Goal: Transaction & Acquisition: Purchase product/service

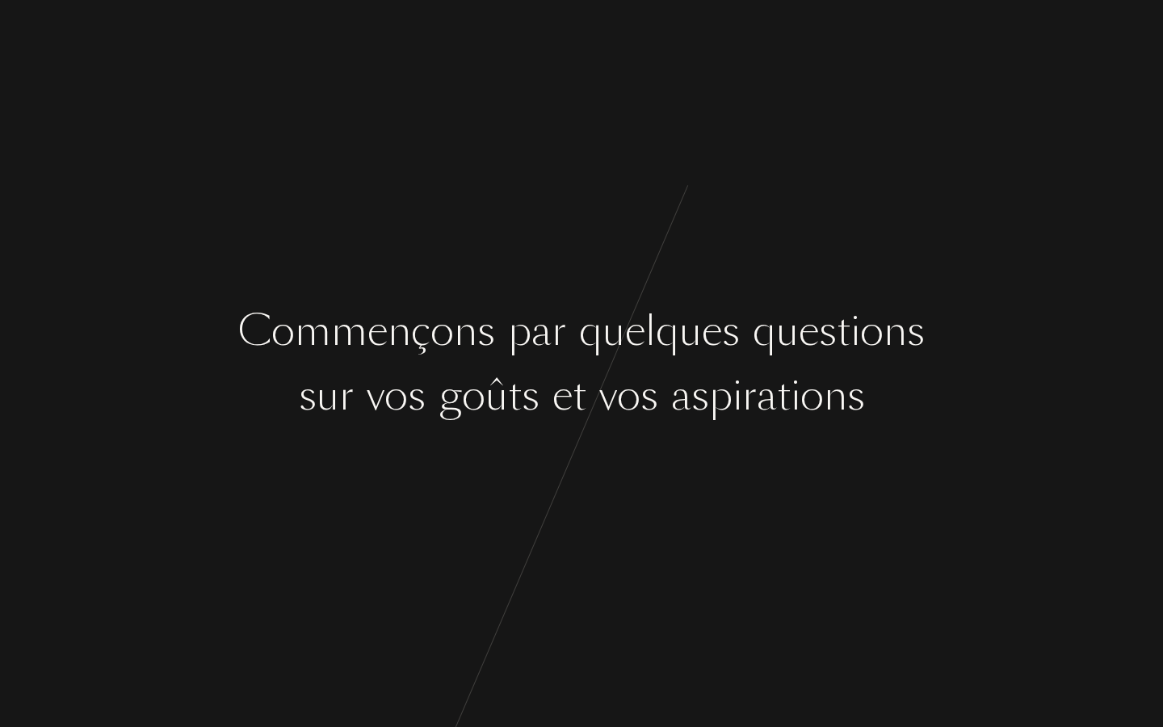
click at [595, 384] on div at bounding box center [592, 396] width 13 height 61
click at [626, 540] on div "C [PERSON_NAME] ç o n s p a r q u e l q u e s q u e s t i o n s s u r v o s g o…" at bounding box center [581, 363] width 1163 height 727
click at [685, 398] on div "a" at bounding box center [681, 396] width 20 height 61
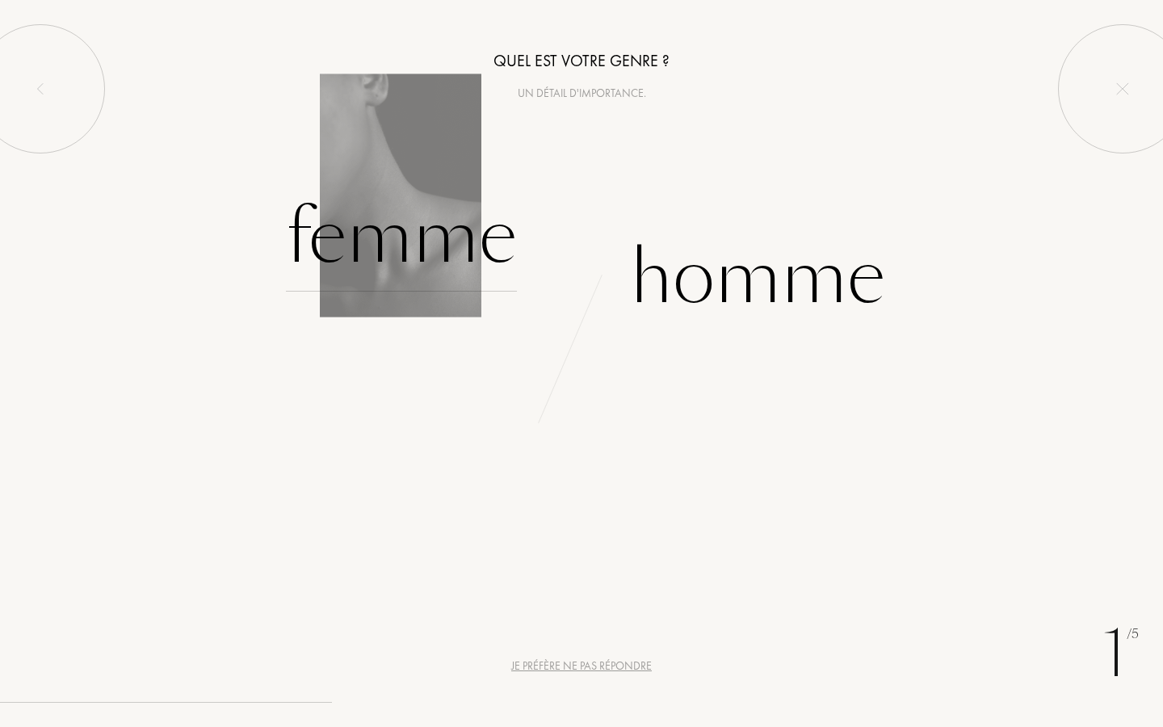
click at [405, 240] on div "Femme" at bounding box center [401, 237] width 231 height 109
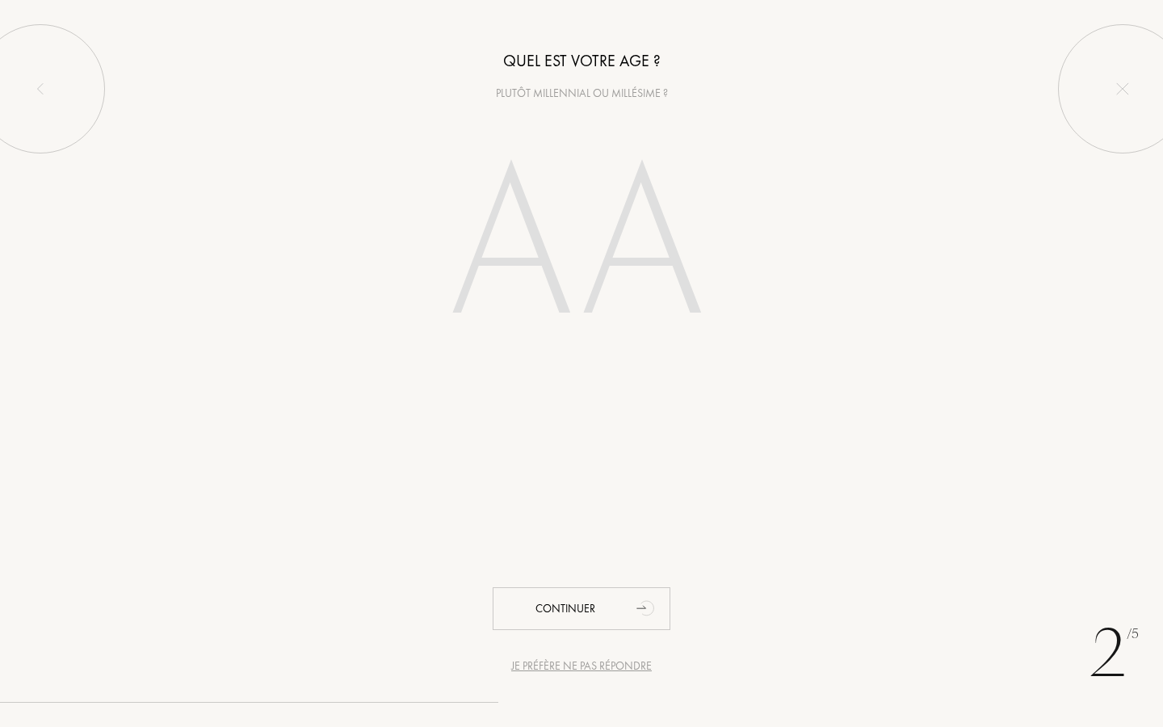
click at [565, 241] on input "number" at bounding box center [581, 249] width 347 height 279
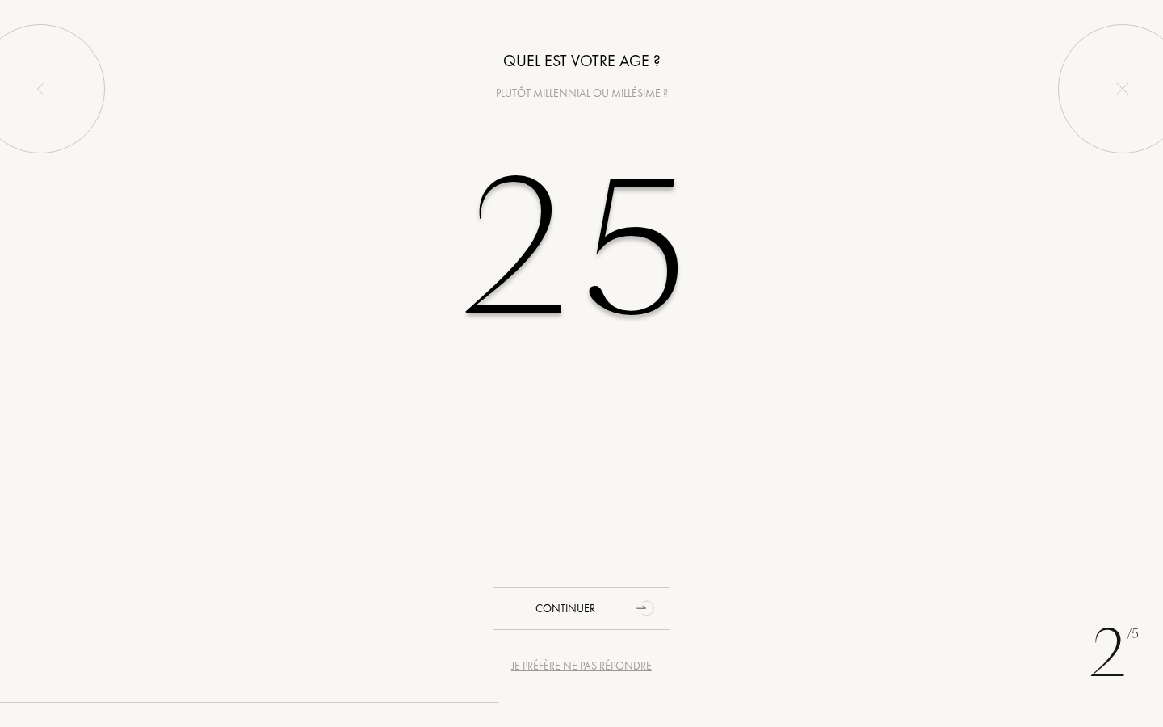
type input "25"
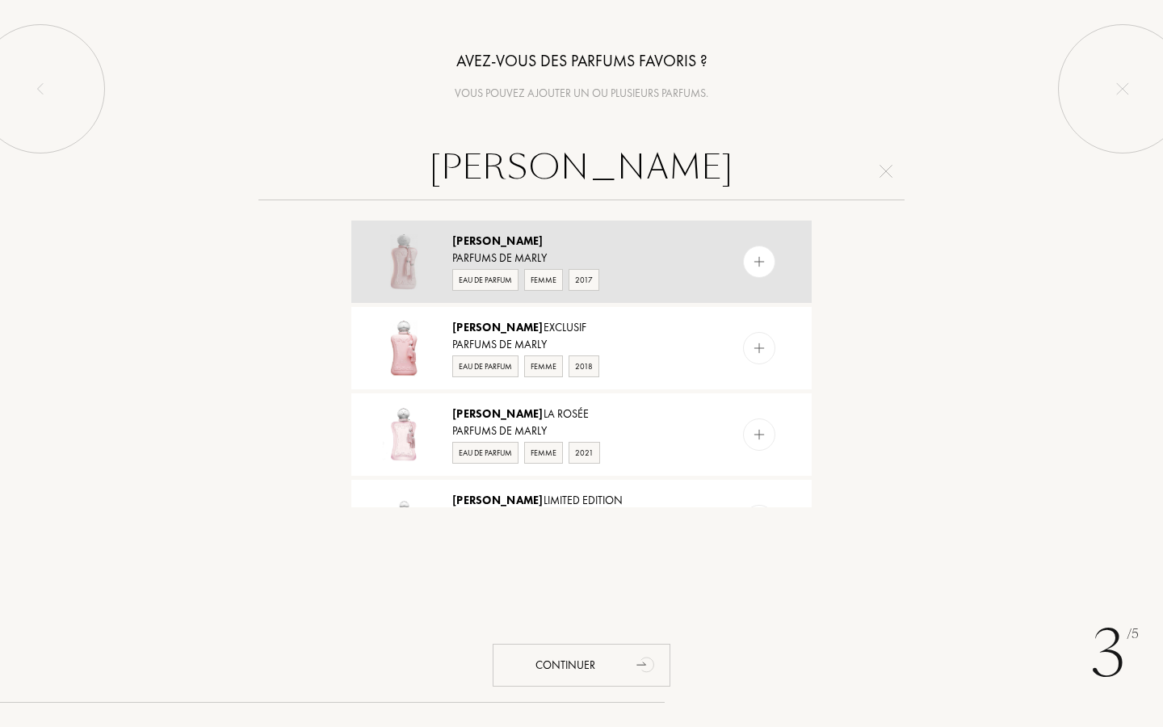
type input "délina"
click at [758, 264] on img at bounding box center [759, 261] width 15 height 15
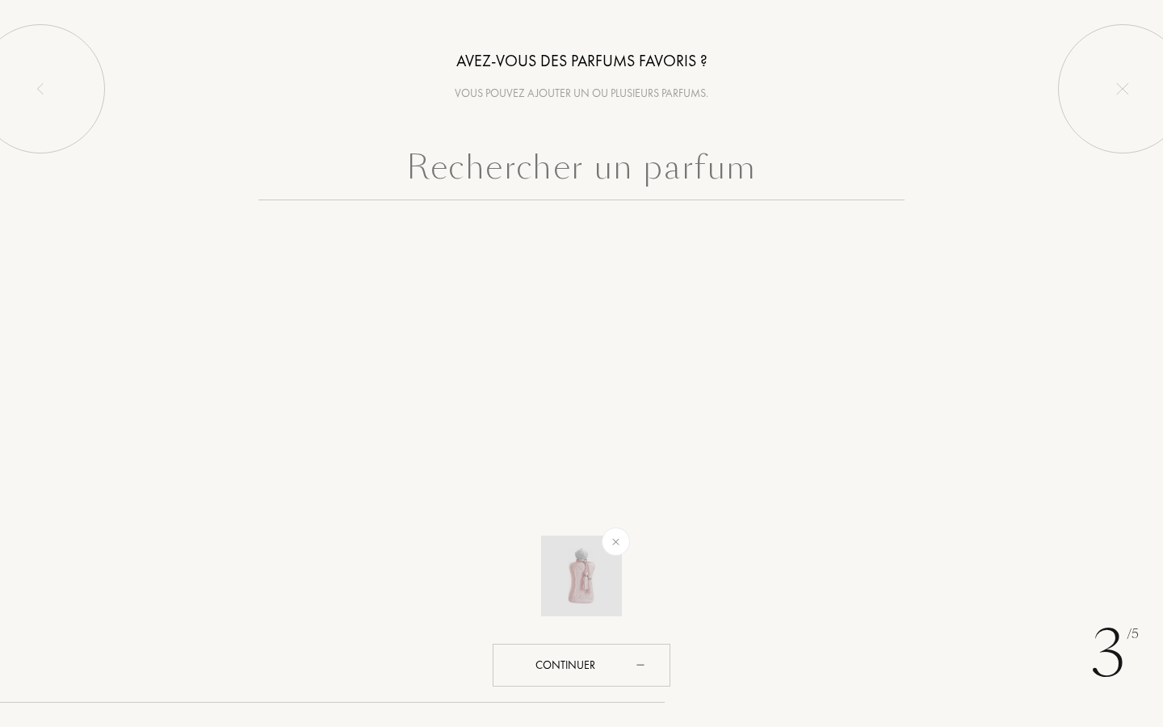
click at [612, 544] on img at bounding box center [616, 541] width 19 height 19
click at [528, 183] on input "text" at bounding box center [581, 171] width 646 height 58
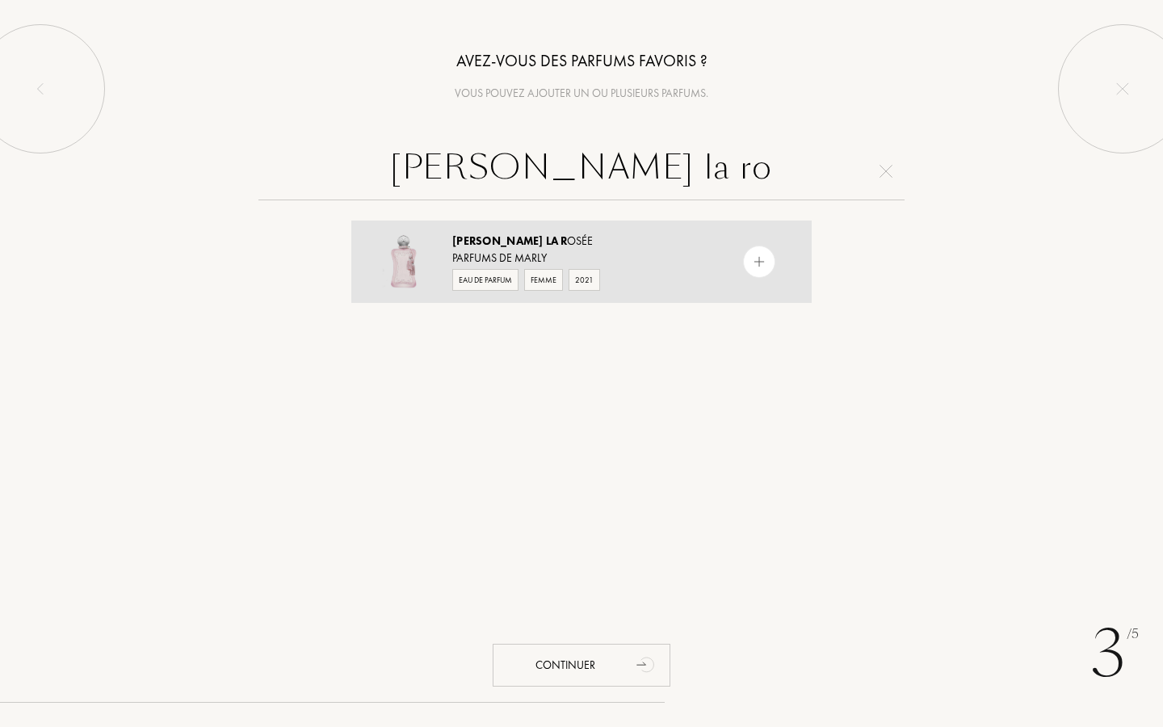
type input "délina la ro"
click at [758, 263] on img at bounding box center [759, 261] width 15 height 15
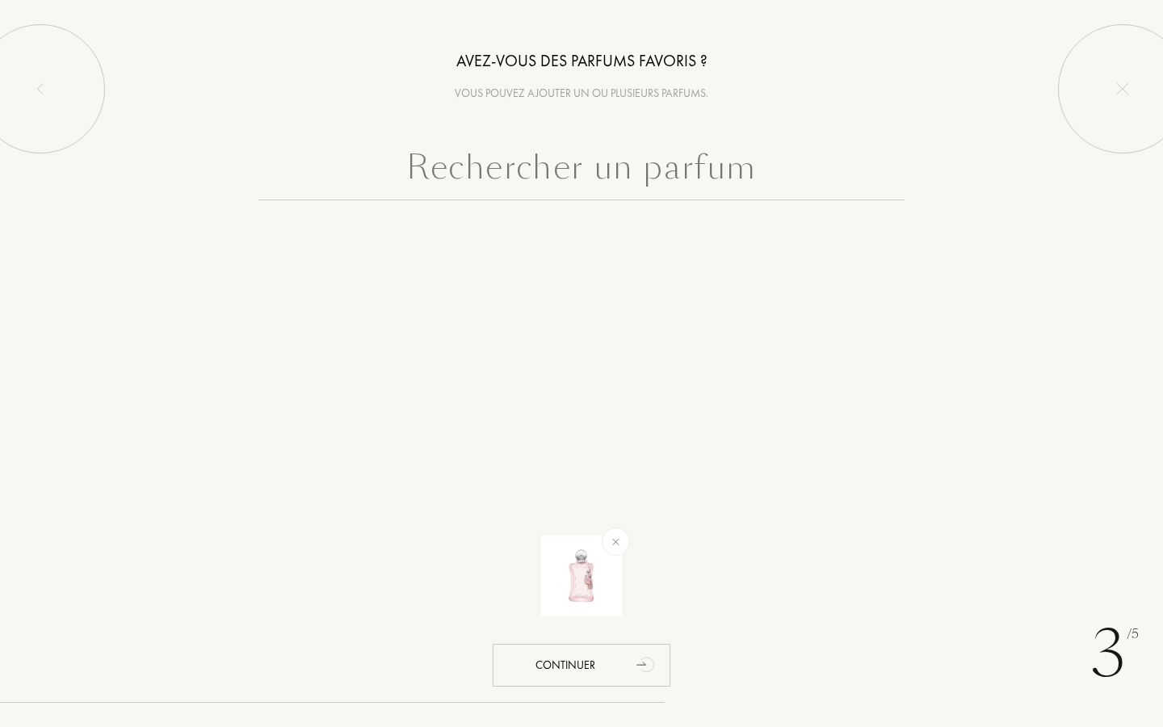
click at [539, 184] on input "text" at bounding box center [581, 171] width 646 height 58
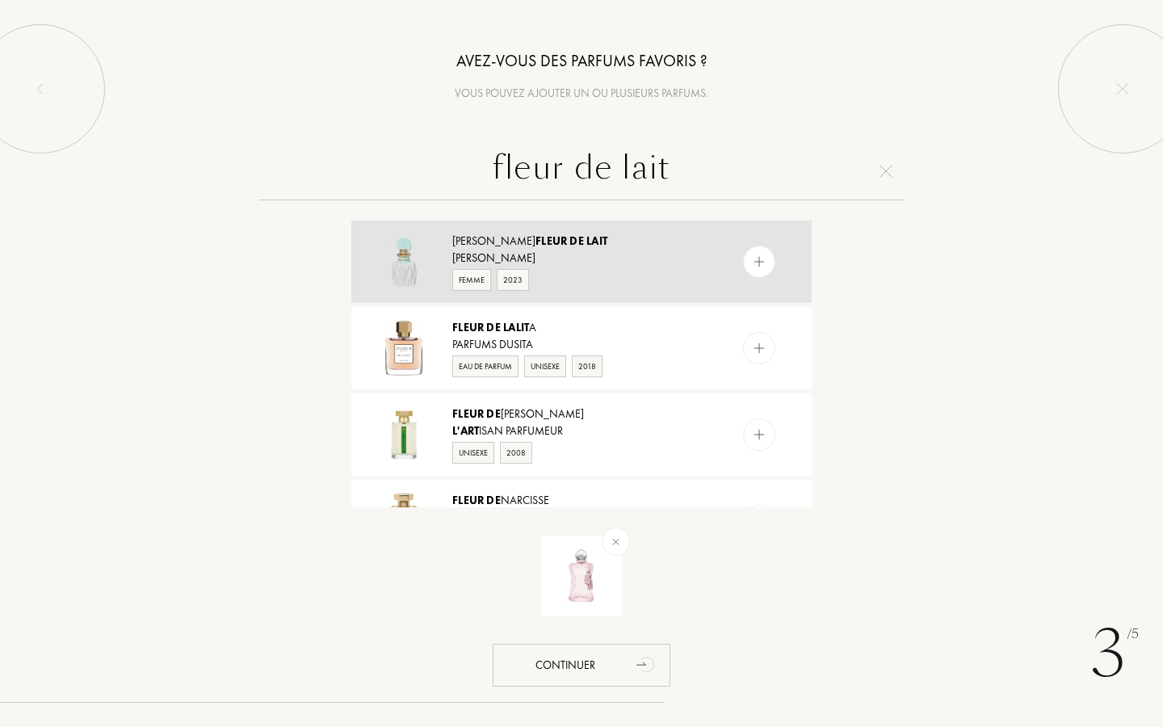
type input "fleur de lait"
click at [765, 261] on div at bounding box center [759, 262] width 32 height 32
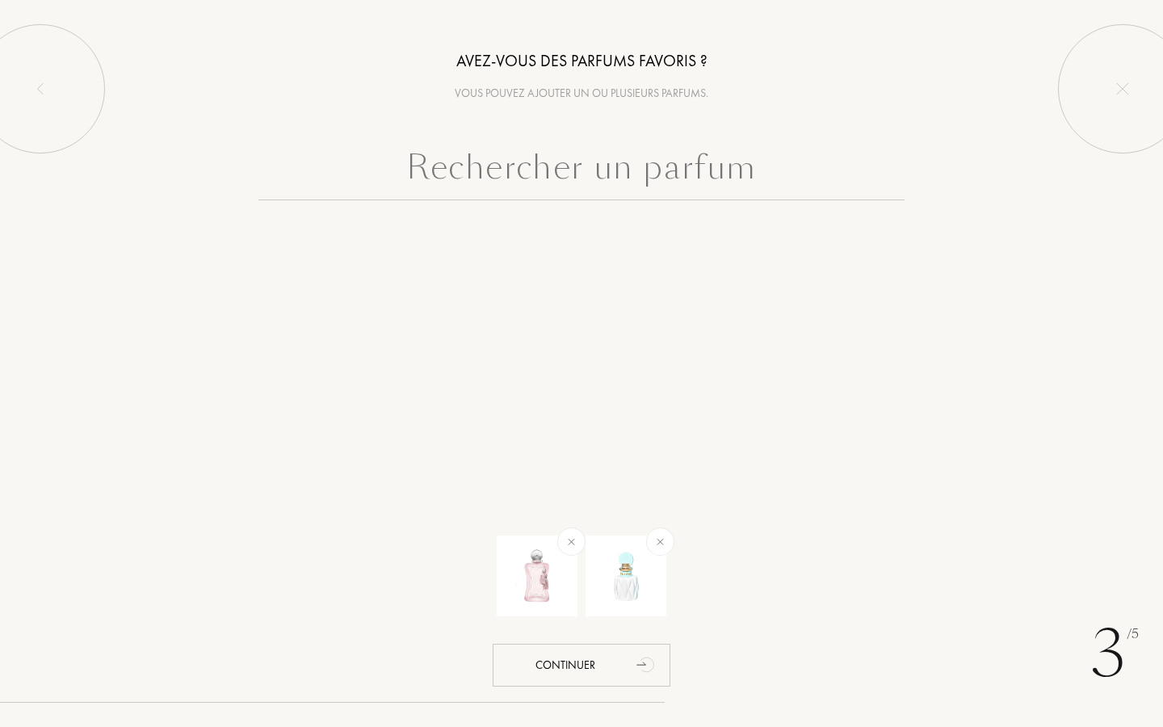
click at [635, 170] on input "text" at bounding box center [581, 171] width 646 height 58
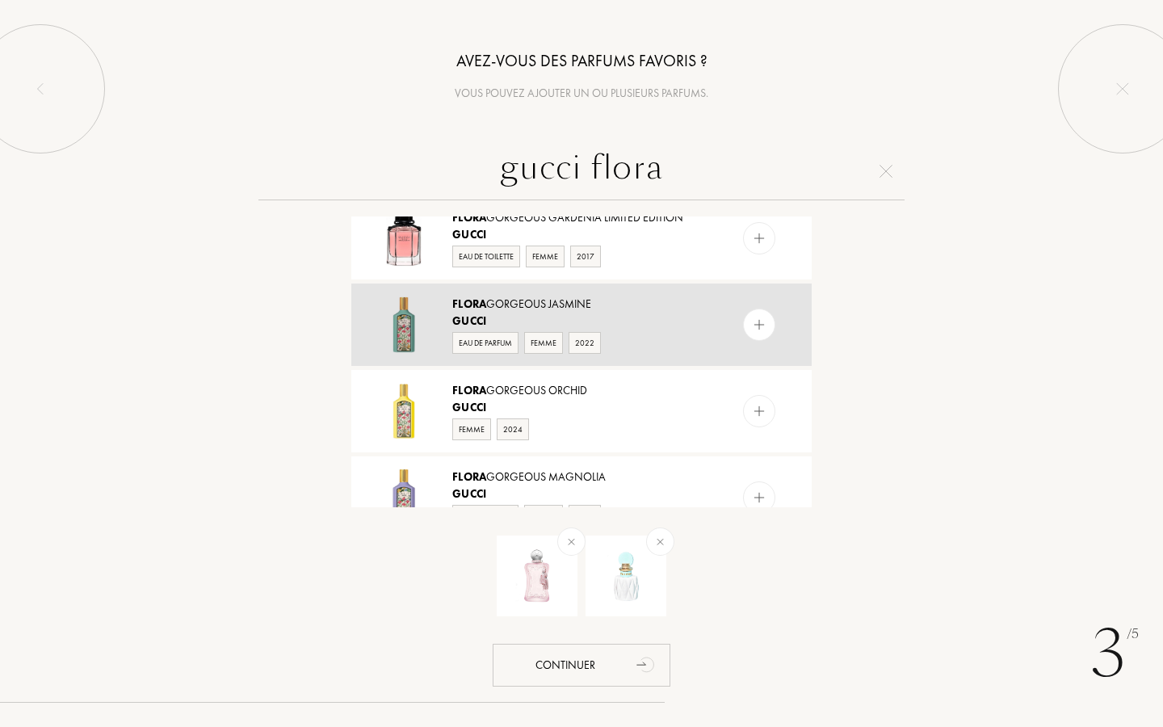
scroll to position [996, 0]
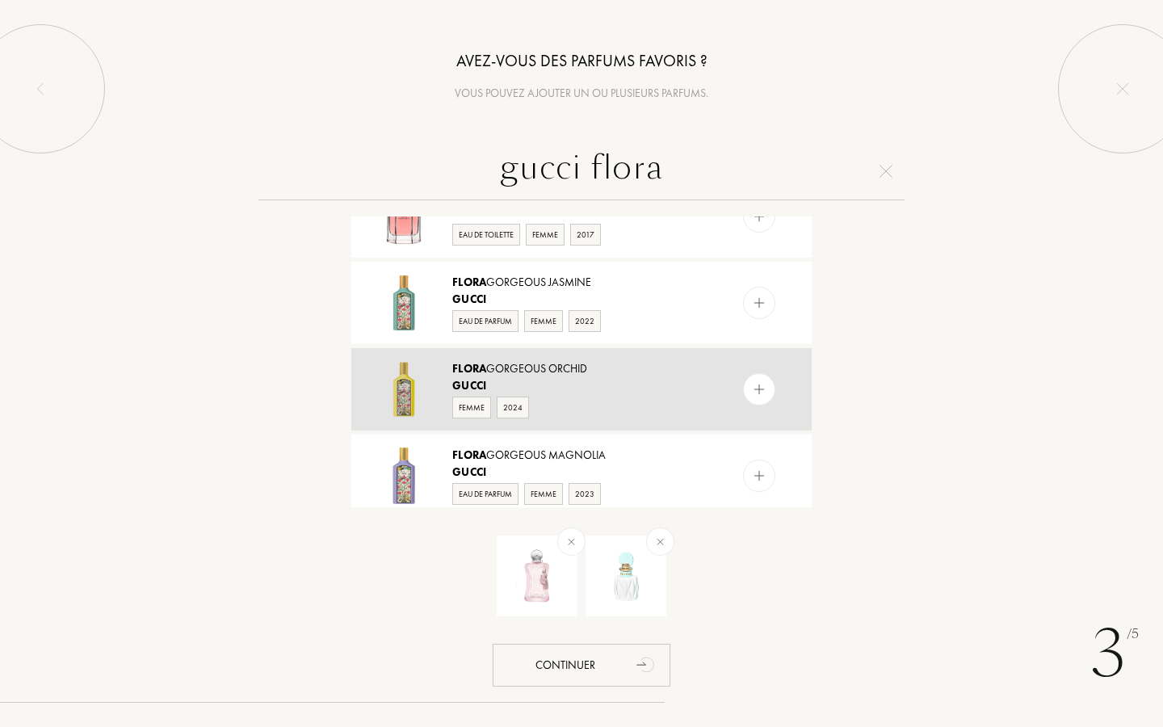
type input "gucci flora"
click at [762, 397] on img at bounding box center [759, 389] width 15 height 15
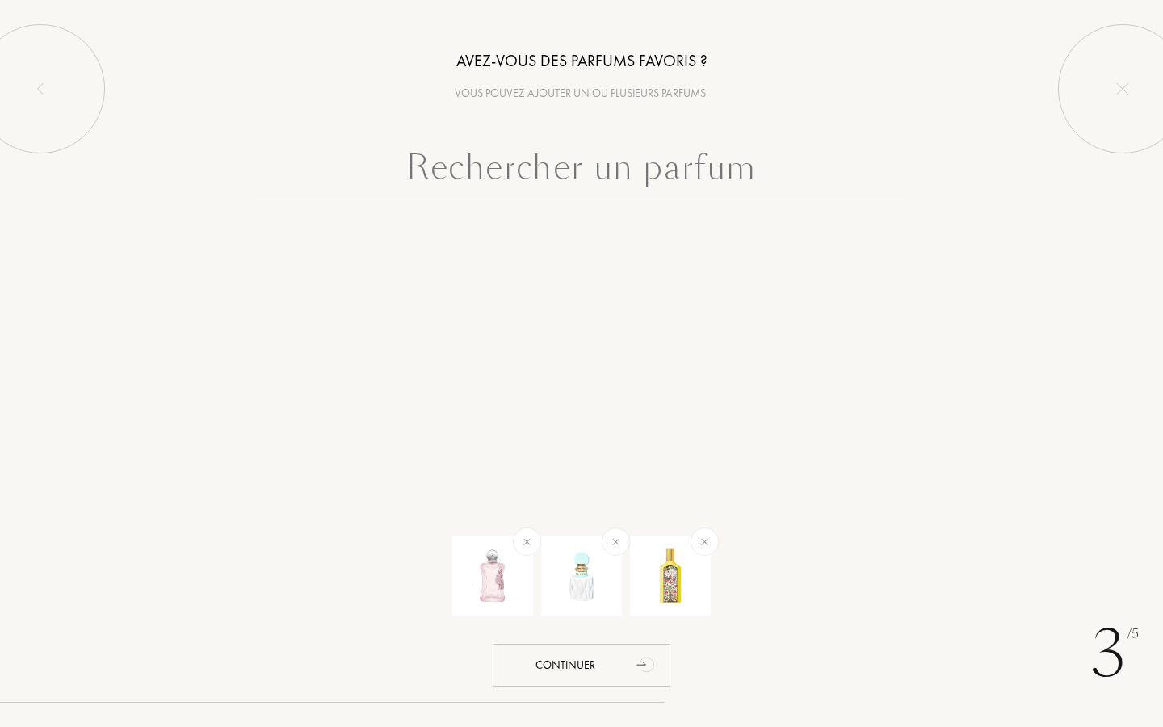
click at [599, 182] on input "text" at bounding box center [581, 171] width 646 height 58
click at [506, 222] on div at bounding box center [581, 248] width 485 height 65
click at [592, 170] on input "text" at bounding box center [581, 171] width 646 height 58
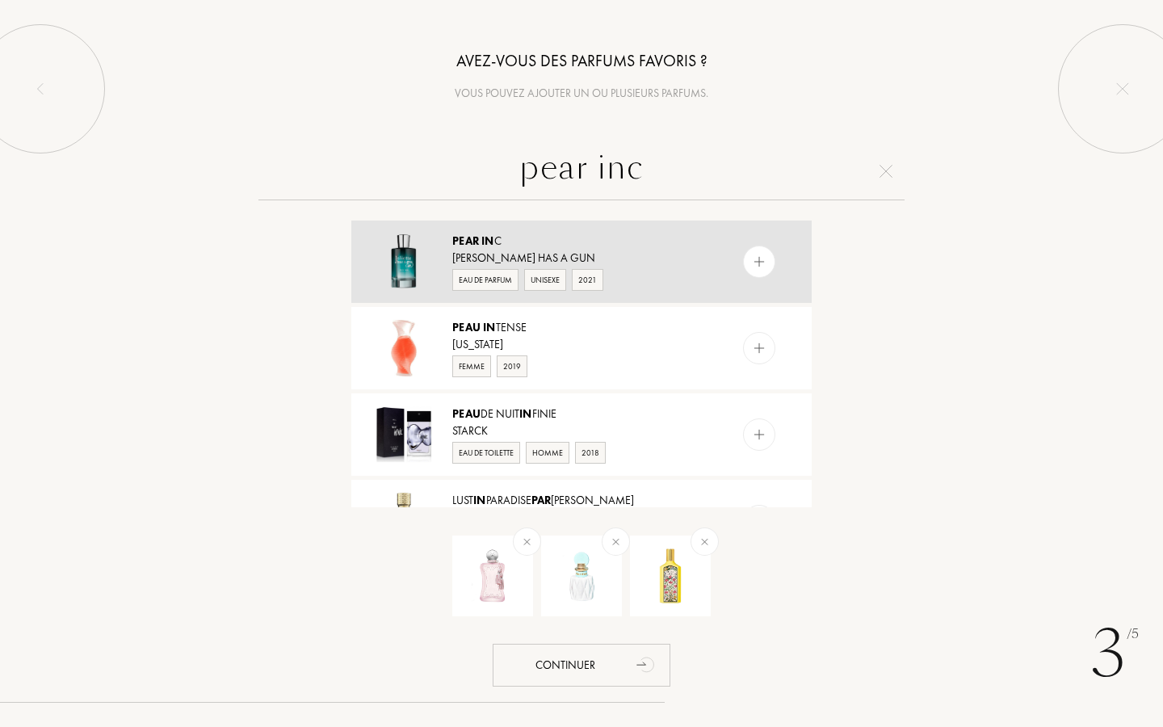
type input "pear inc"
click at [763, 263] on img at bounding box center [759, 261] width 15 height 15
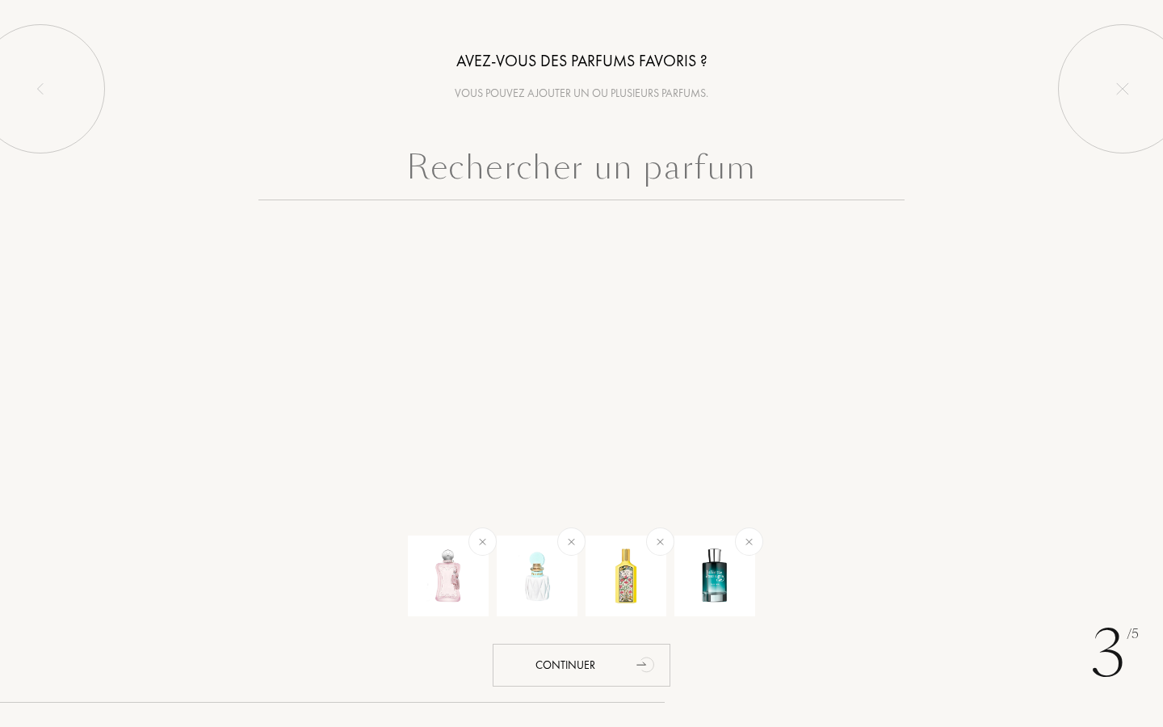
click at [636, 169] on input "text" at bounding box center [581, 171] width 646 height 58
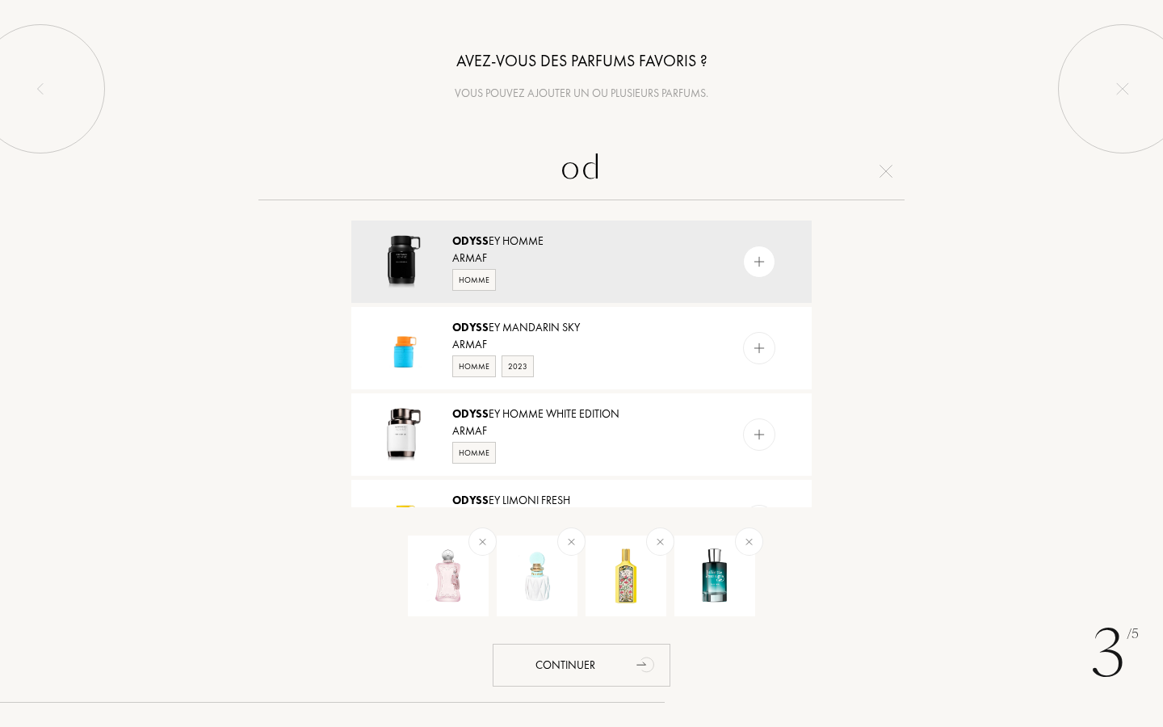
type input "o"
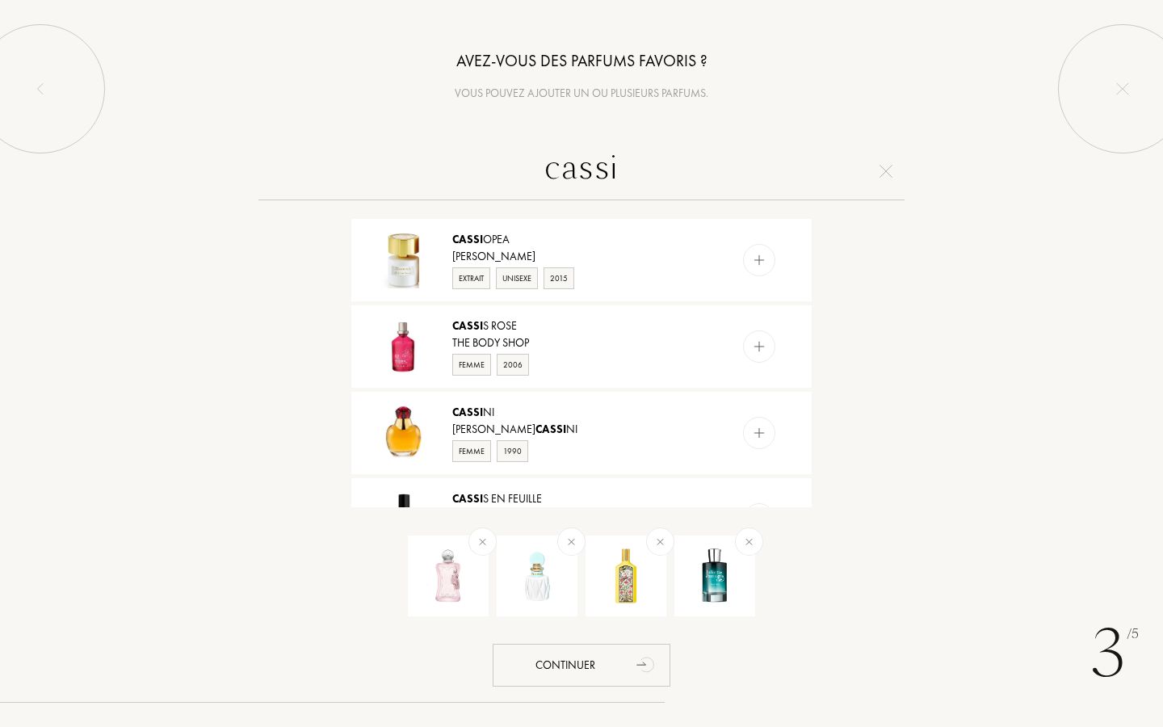
scroll to position [331, 0]
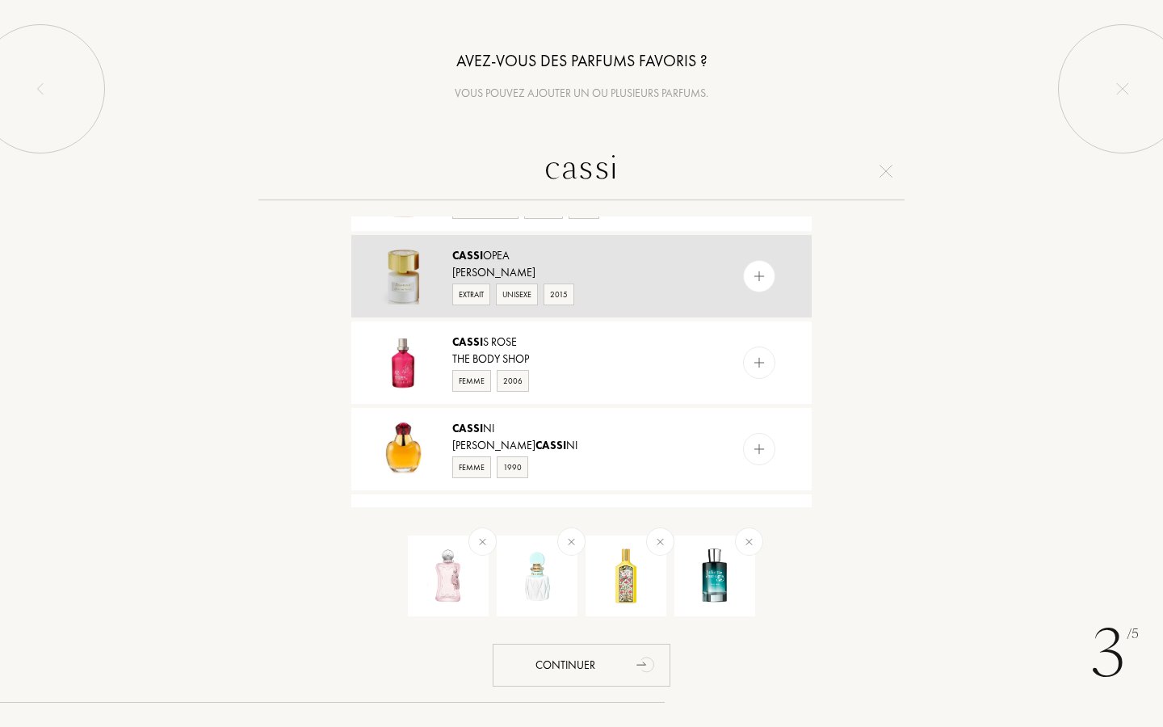
type input "cassi"
click at [760, 279] on img at bounding box center [759, 276] width 15 height 15
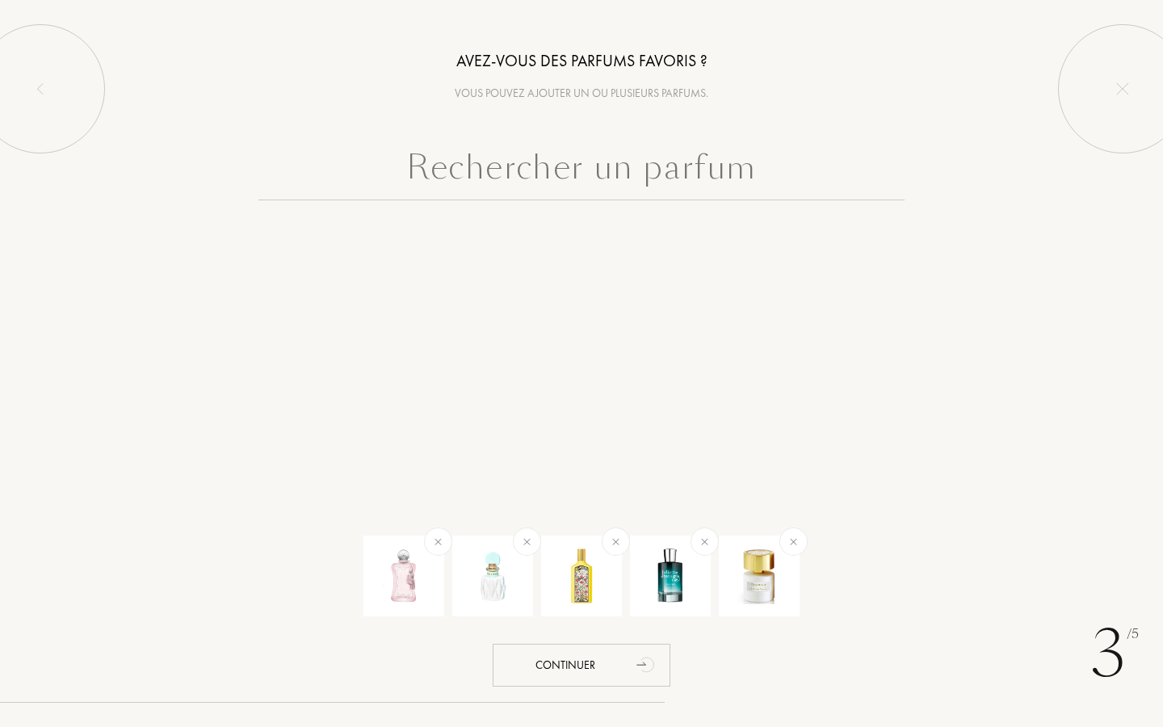
click at [628, 174] on input "text" at bounding box center [581, 171] width 646 height 58
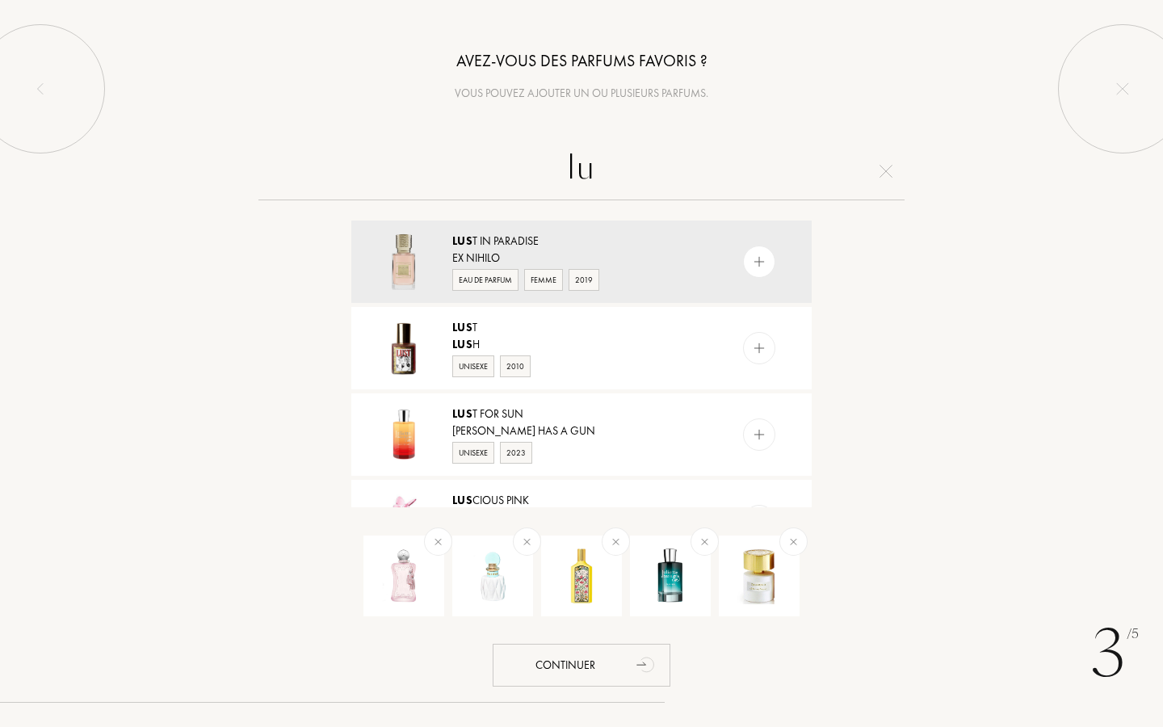
type input "l"
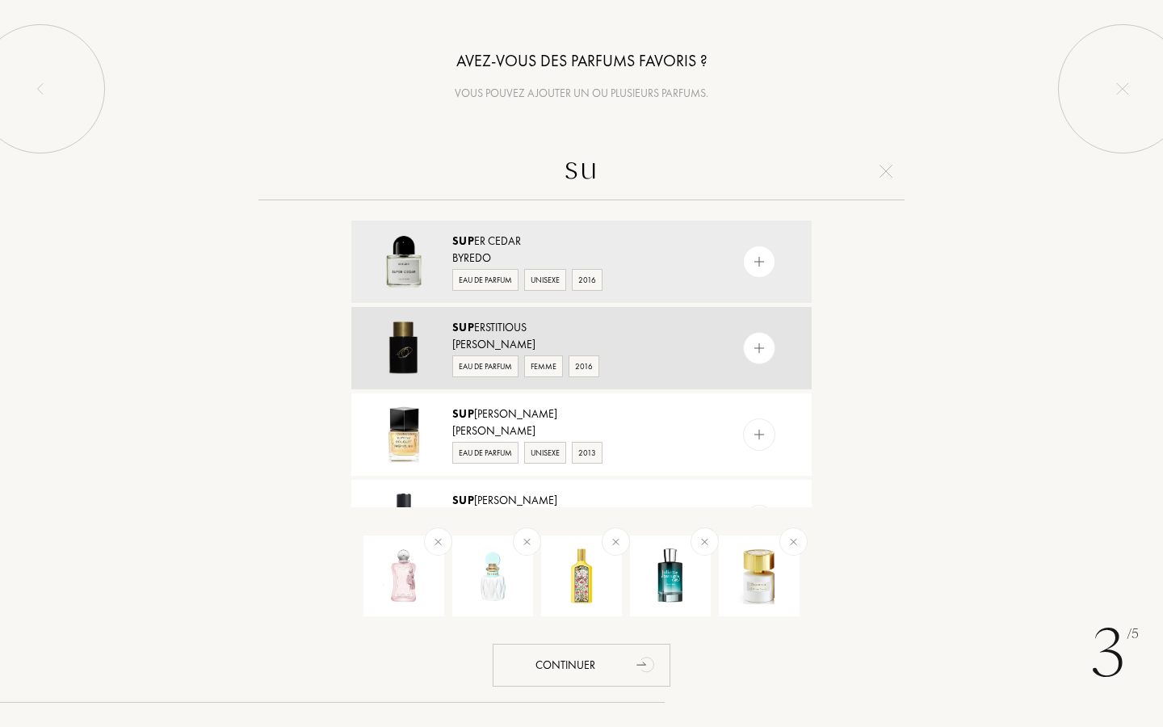
type input "s"
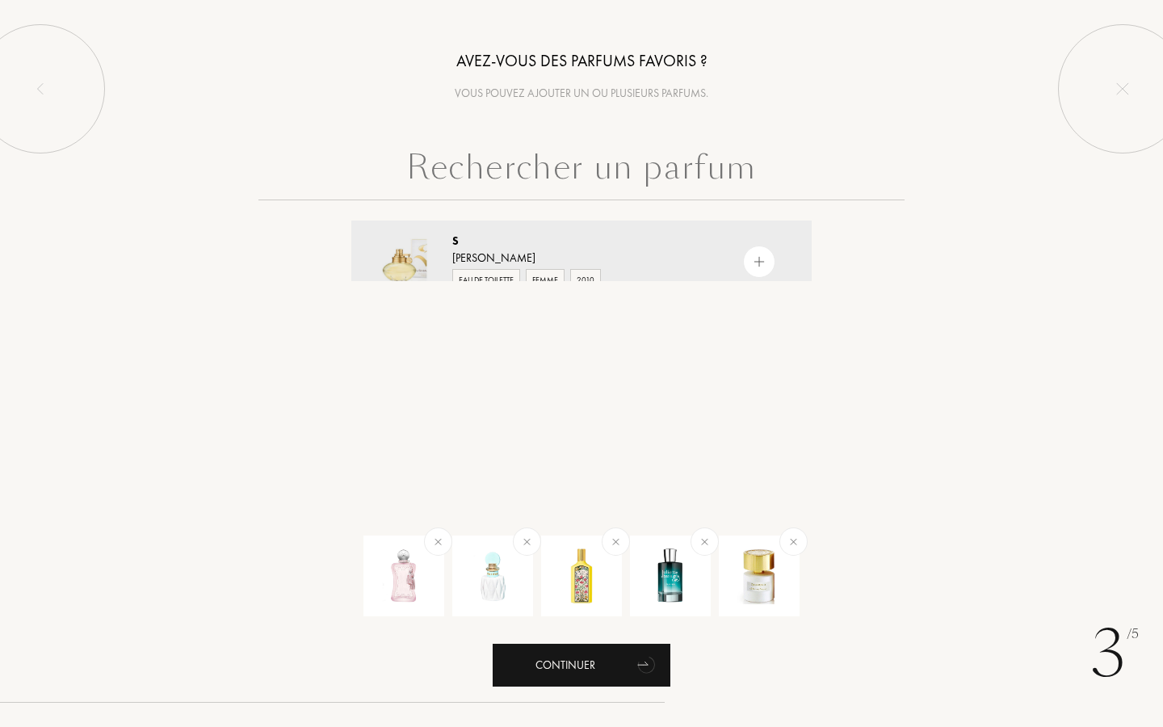
click at [560, 663] on div "Continuer" at bounding box center [582, 665] width 178 height 43
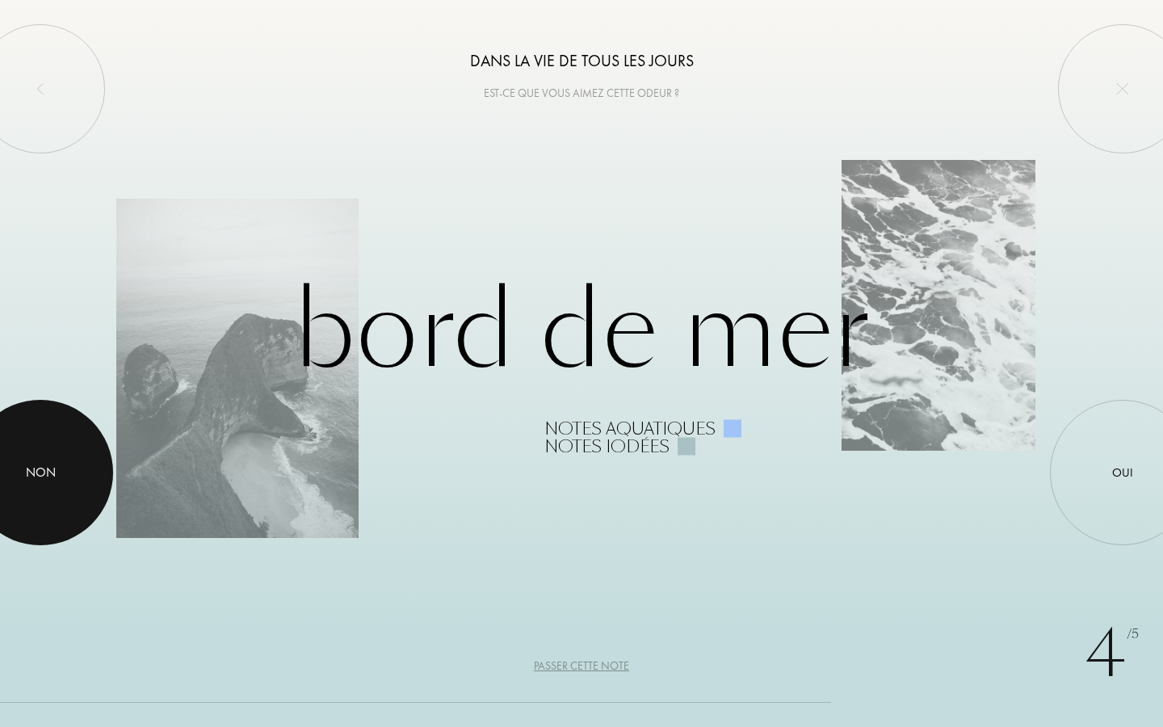
click at [15, 459] on div at bounding box center [40, 472] width 145 height 145
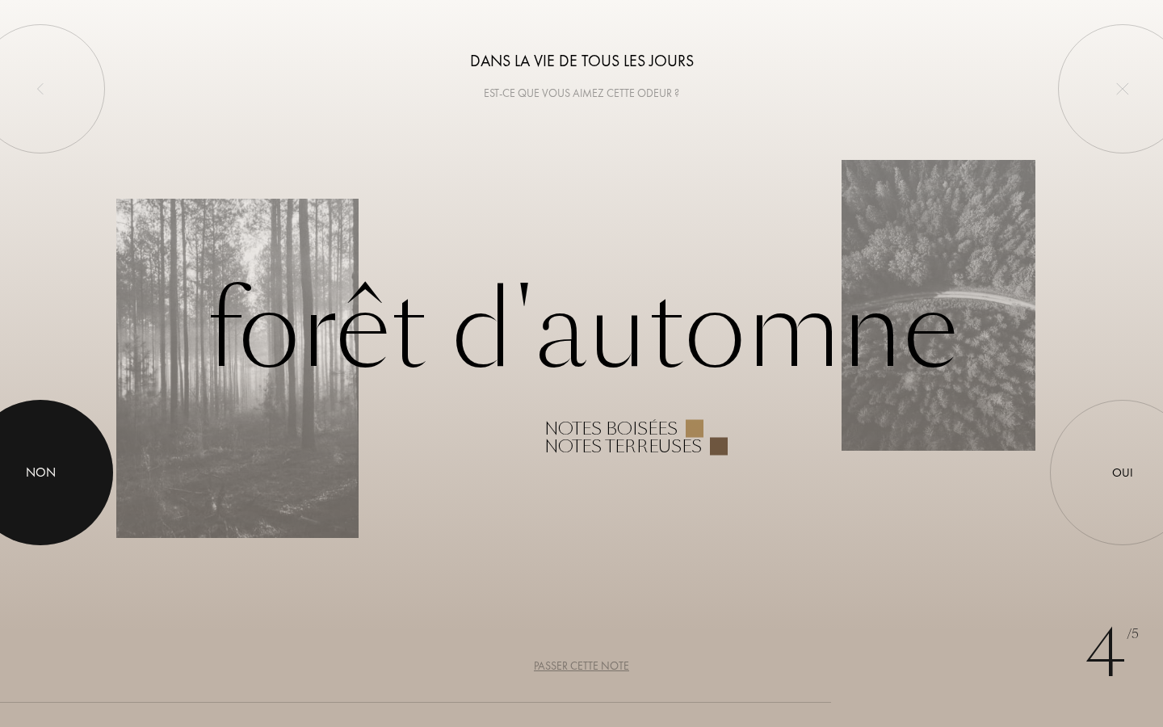
click at [15, 459] on div at bounding box center [40, 472] width 145 height 145
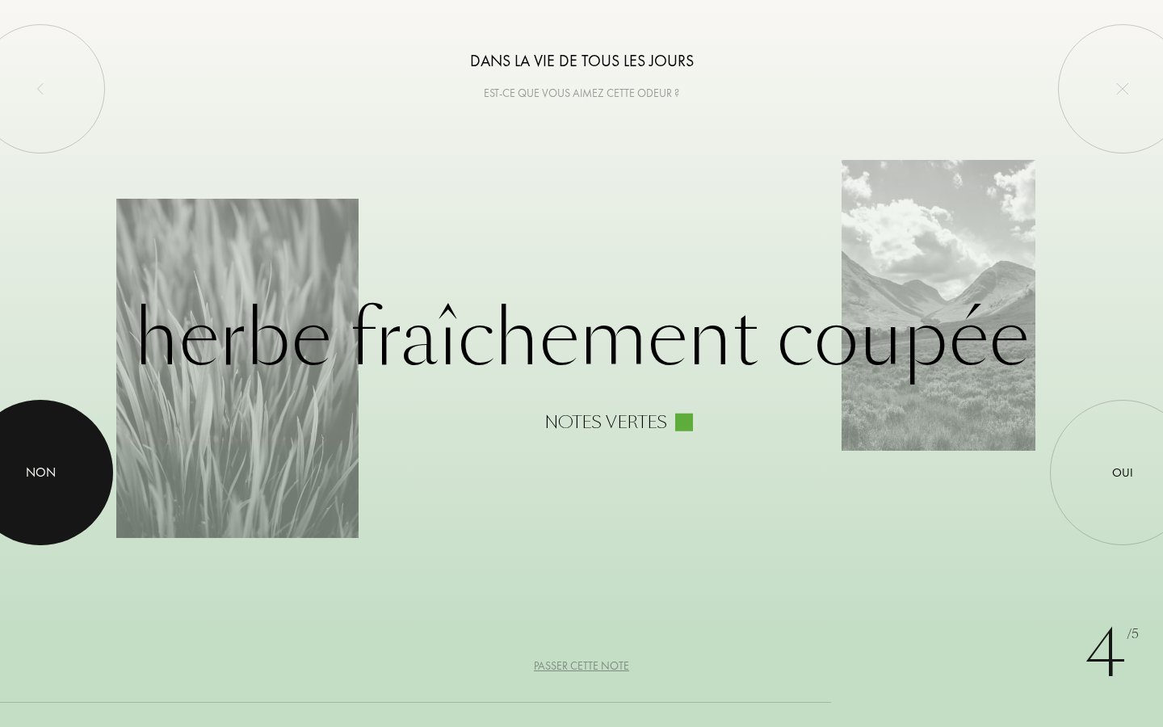
click at [15, 459] on div at bounding box center [40, 472] width 145 height 145
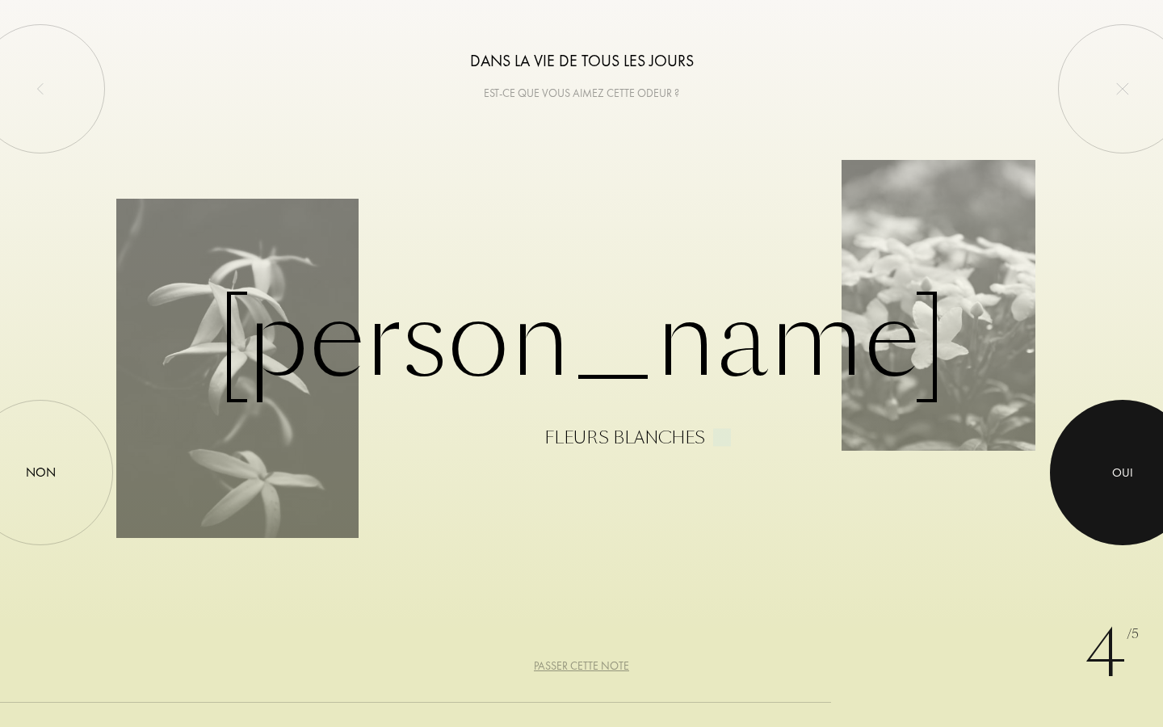
click at [1108, 456] on div at bounding box center [1122, 472] width 145 height 145
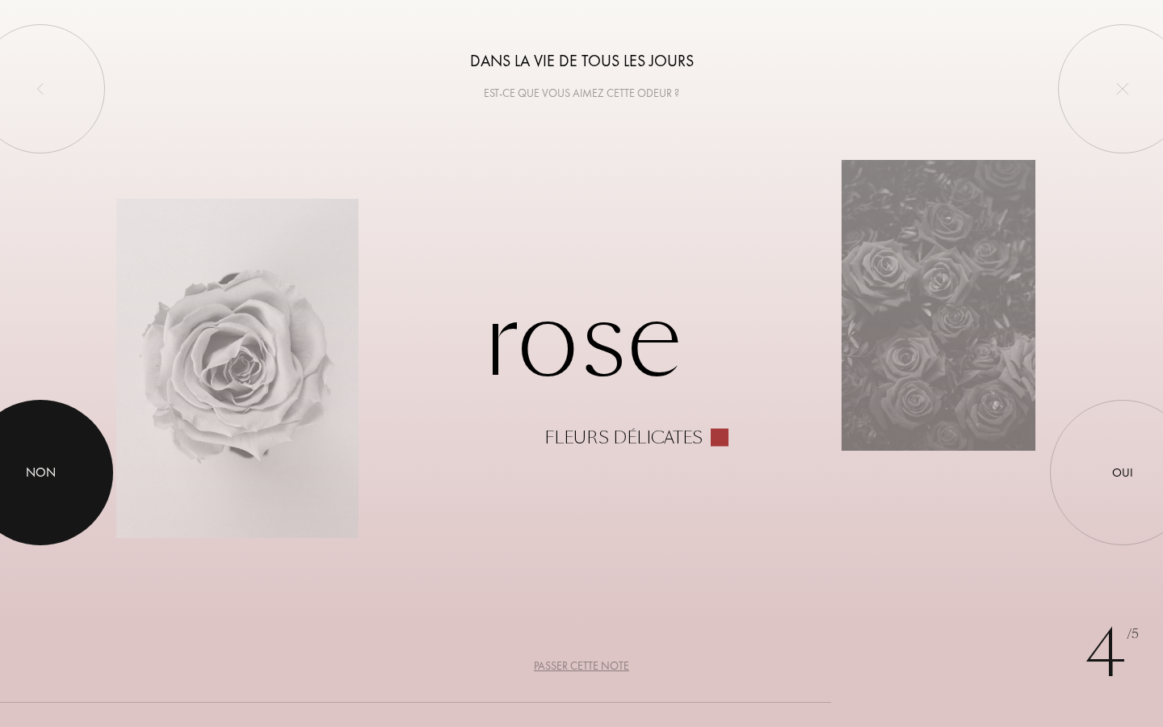
click at [69, 445] on div at bounding box center [40, 472] width 145 height 145
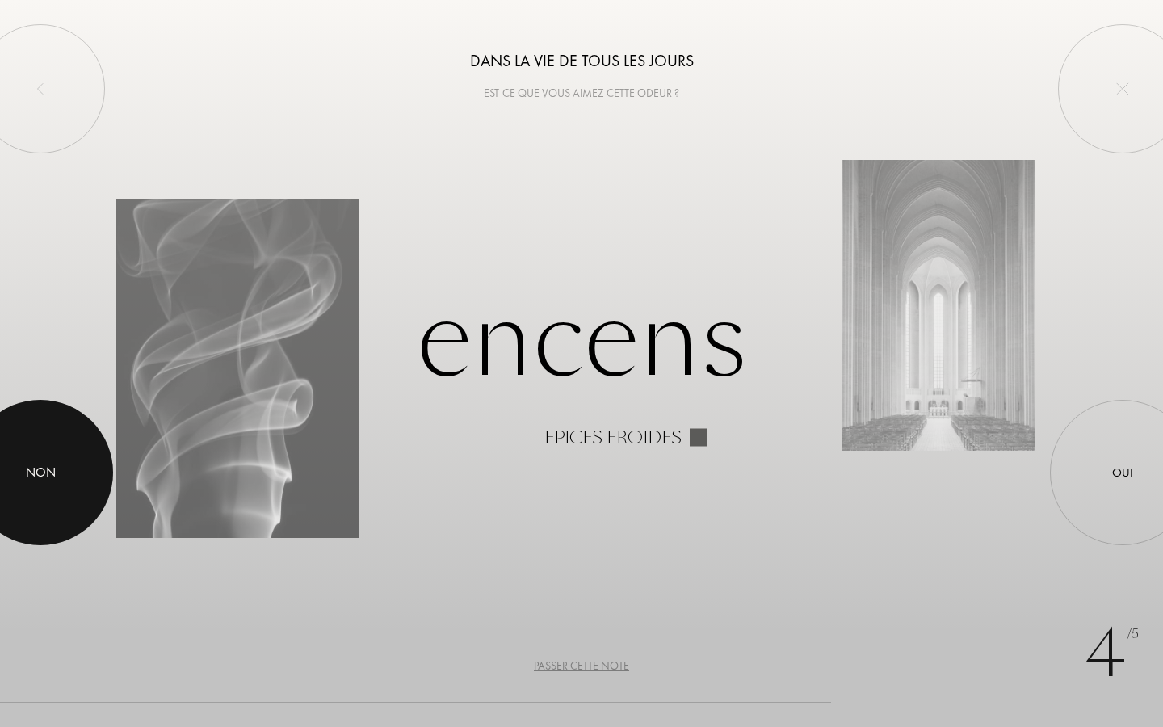
click at [69, 445] on div at bounding box center [40, 472] width 145 height 145
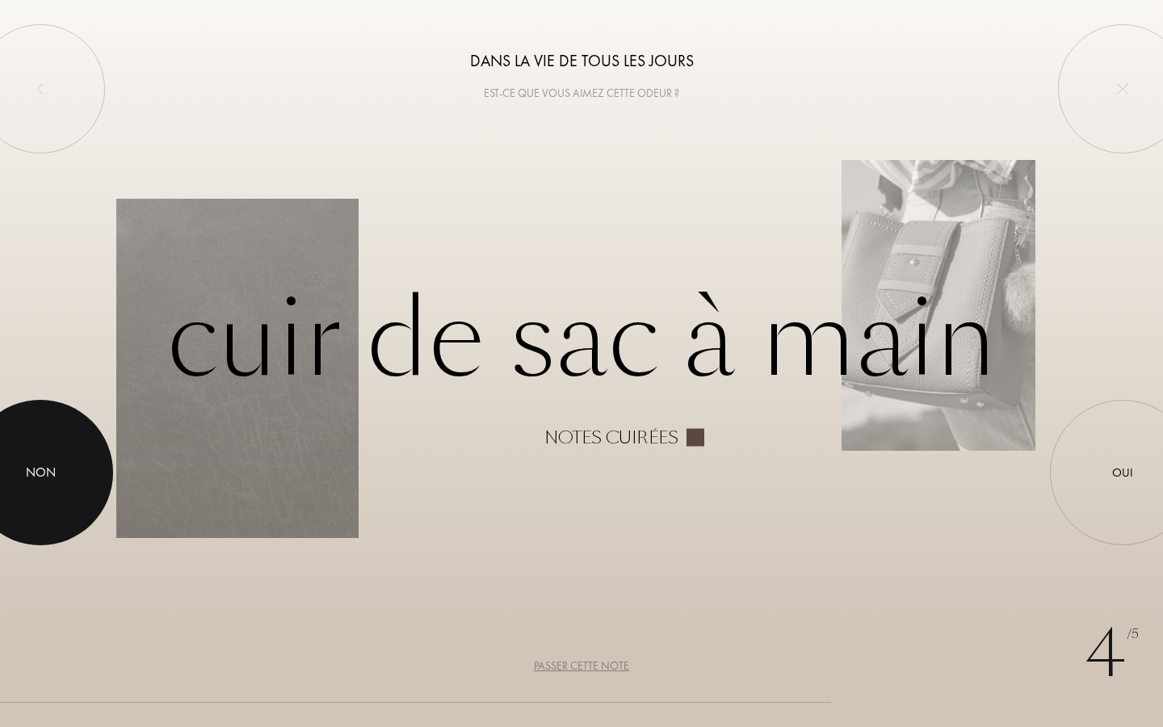
click at [69, 445] on div at bounding box center [40, 472] width 145 height 145
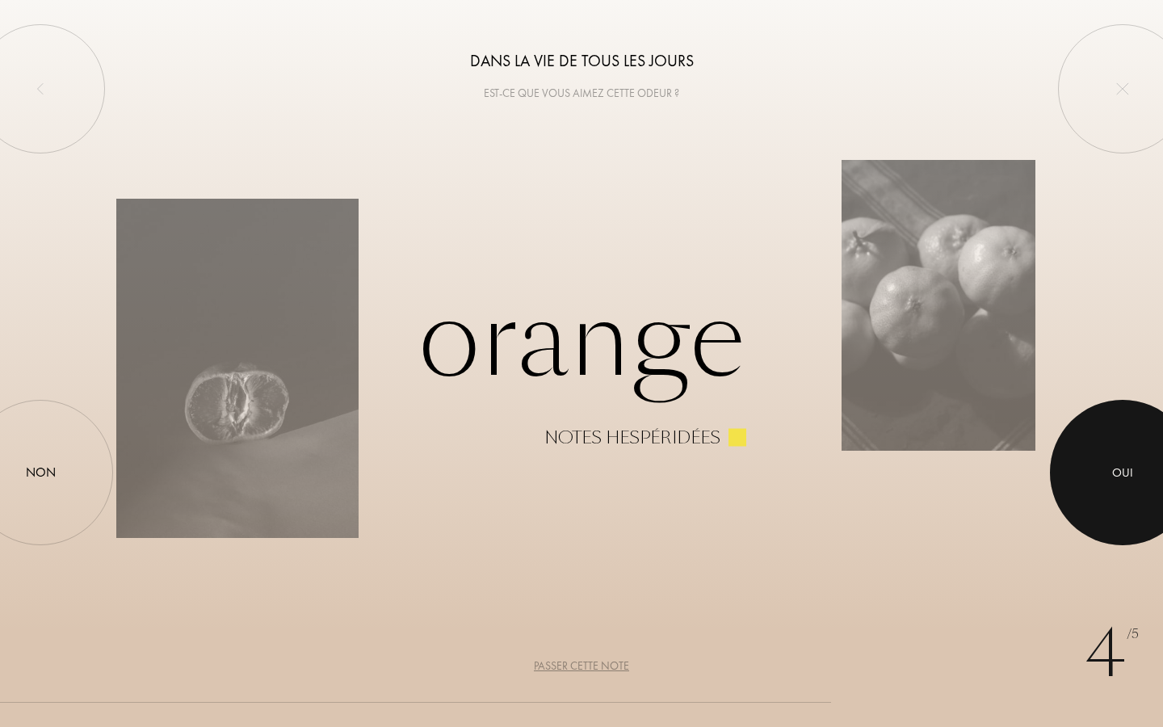
click at [1112, 435] on div at bounding box center [1122, 472] width 145 height 145
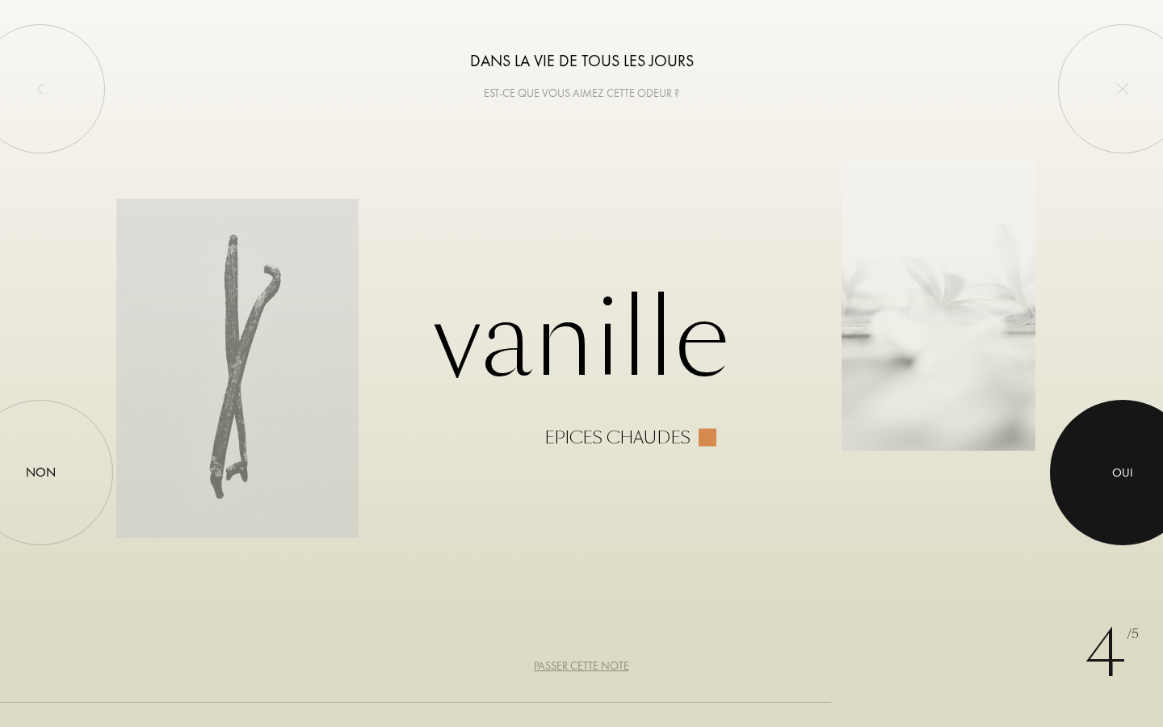
click at [1111, 454] on div at bounding box center [1122, 472] width 145 height 145
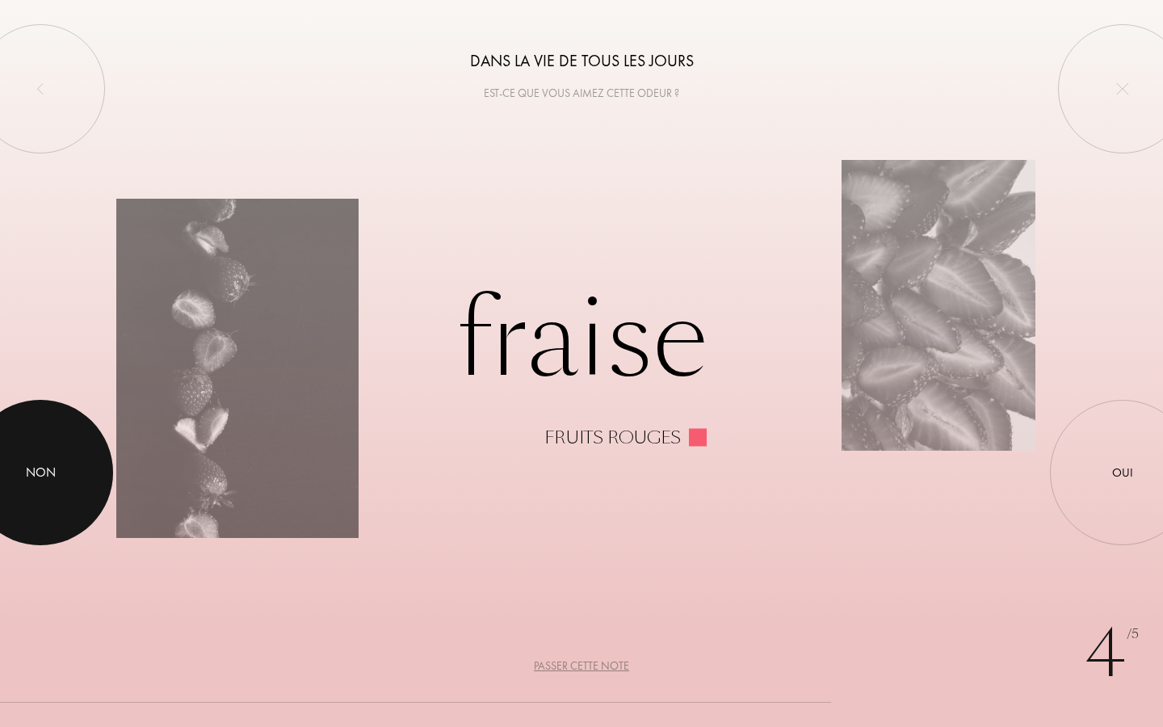
click at [45, 441] on div at bounding box center [40, 472] width 145 height 145
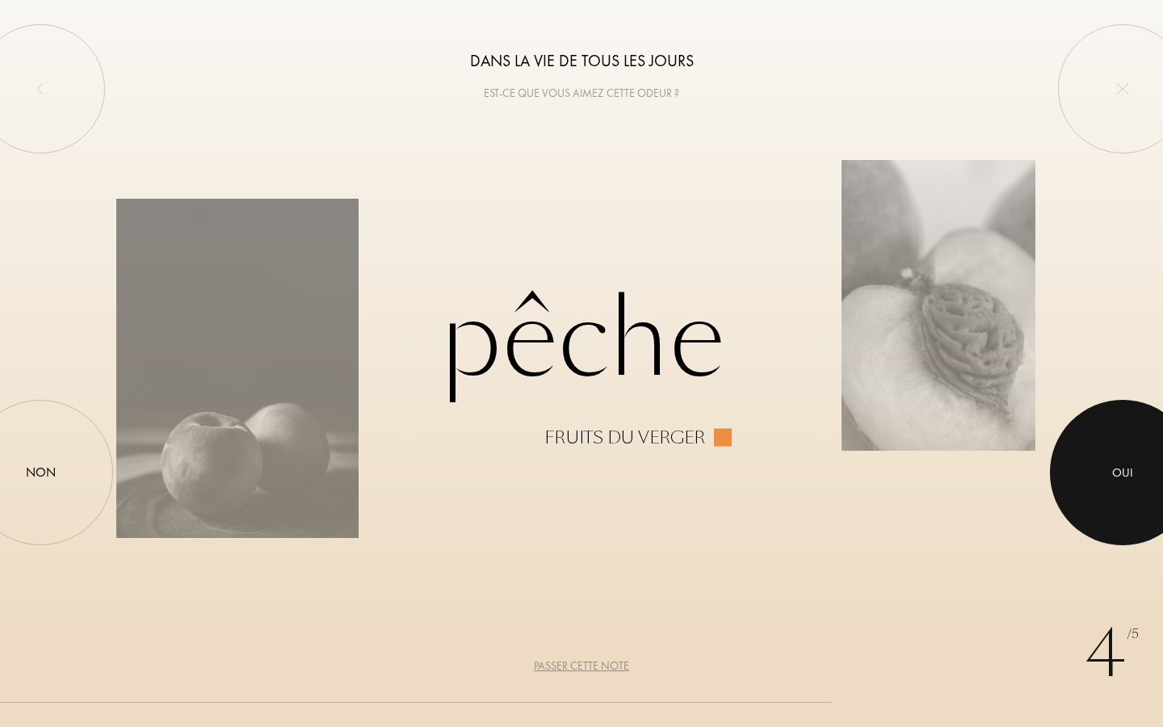
click at [1132, 454] on div at bounding box center [1122, 472] width 145 height 145
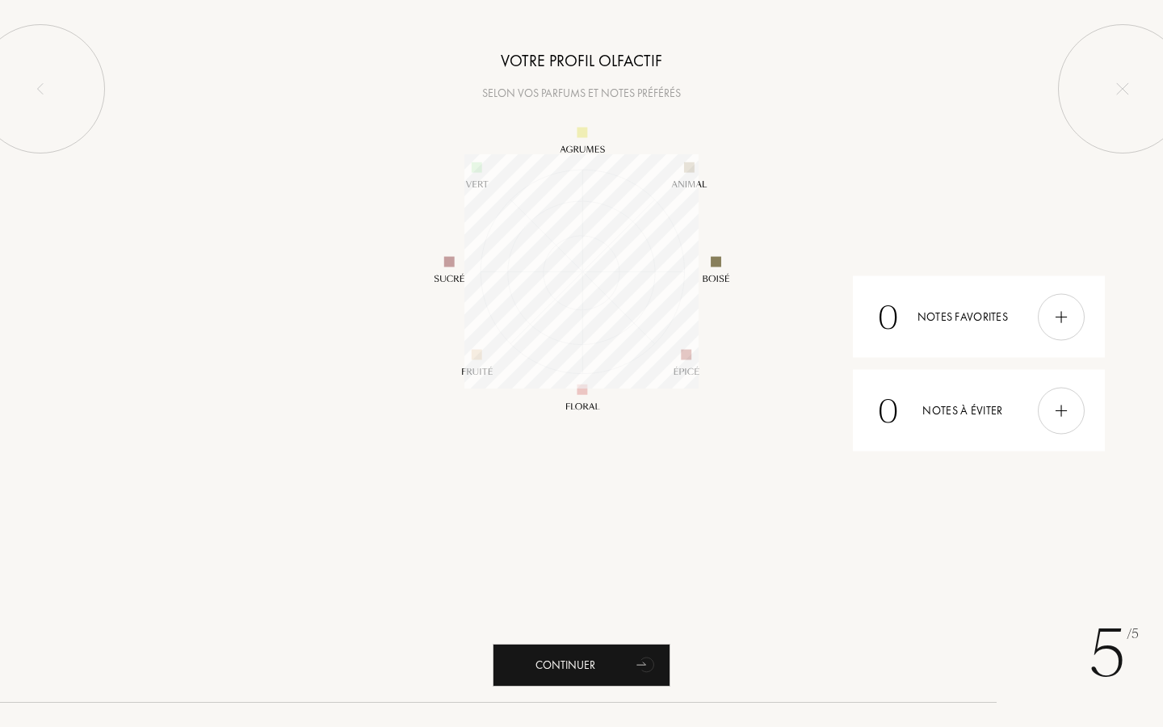
scroll to position [234, 234]
click at [1065, 311] on img at bounding box center [1061, 317] width 18 height 18
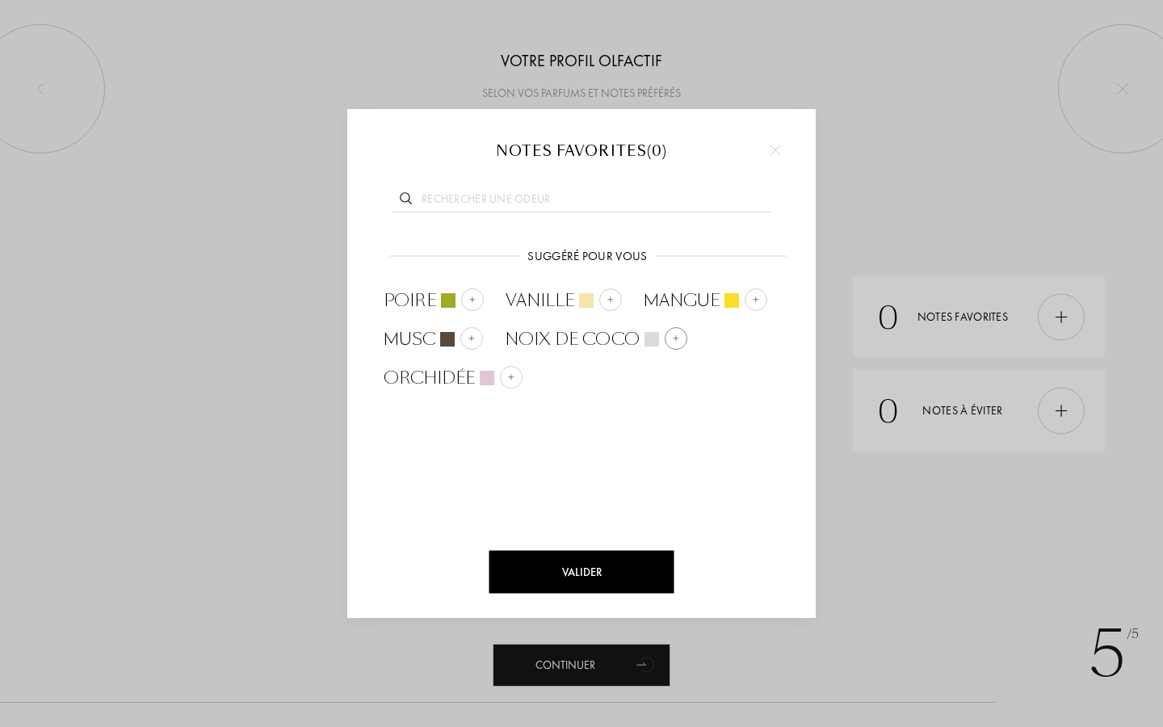
click at [674, 331] on div at bounding box center [676, 338] width 23 height 23
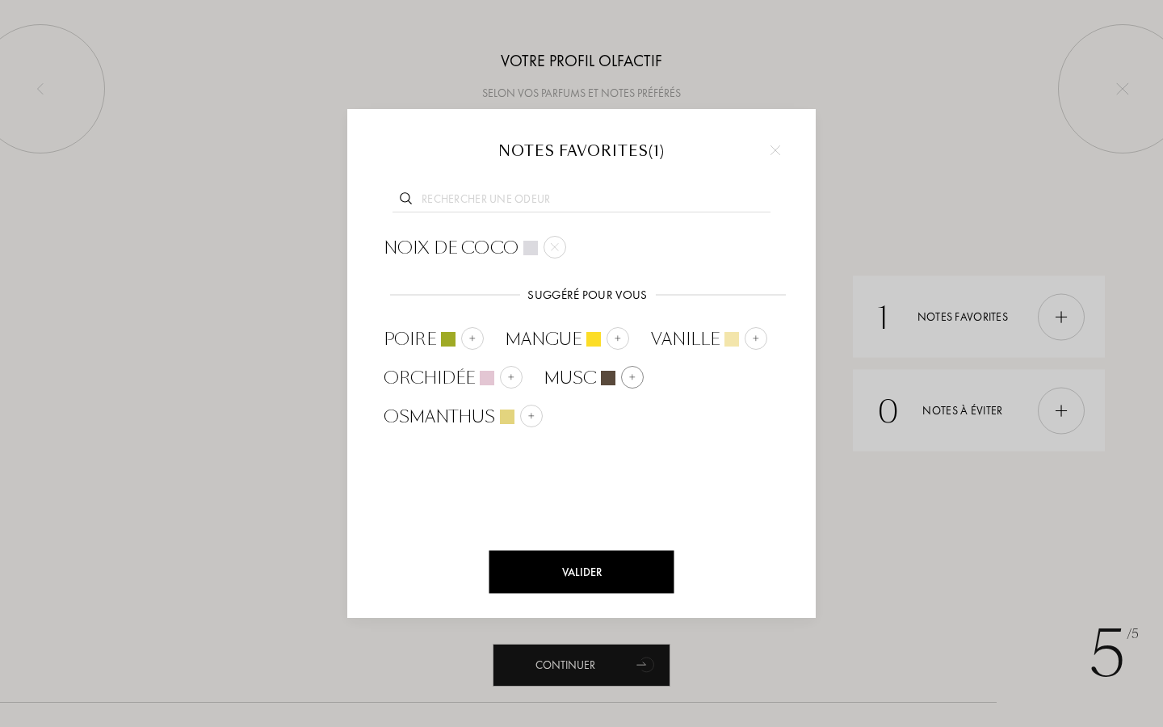
click at [624, 376] on div at bounding box center [632, 377] width 23 height 23
click at [619, 334] on img at bounding box center [618, 338] width 8 height 8
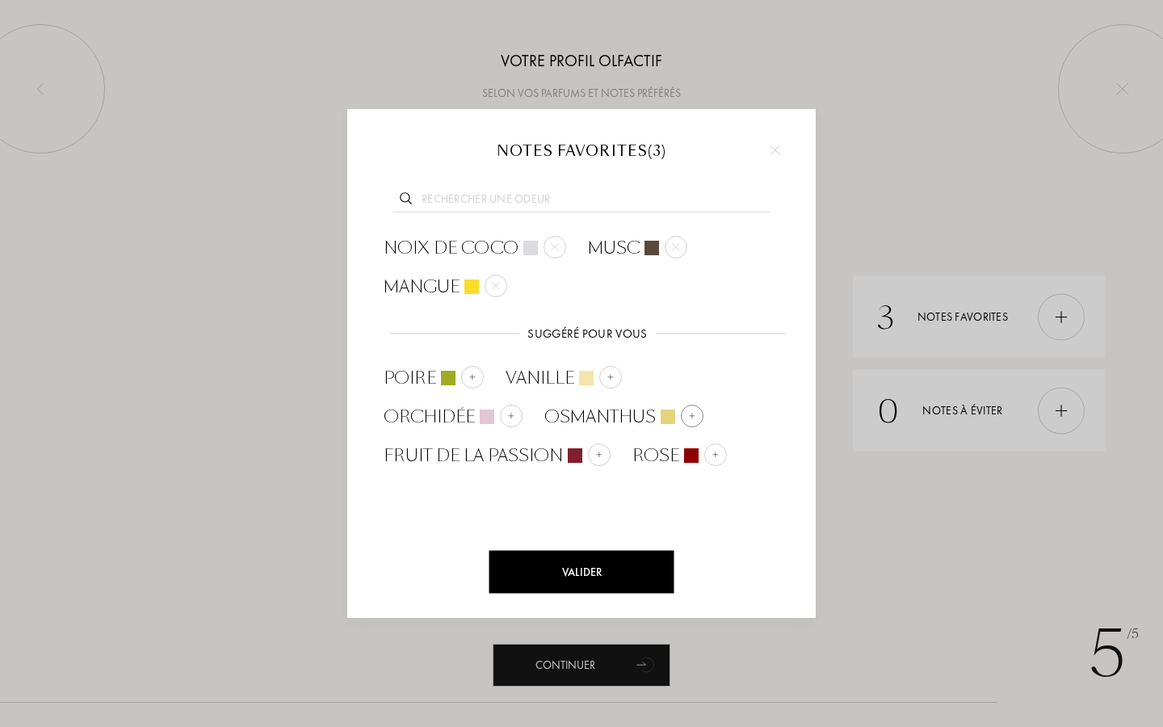
click at [681, 418] on div at bounding box center [692, 416] width 23 height 23
click at [611, 376] on img at bounding box center [611, 377] width 8 height 8
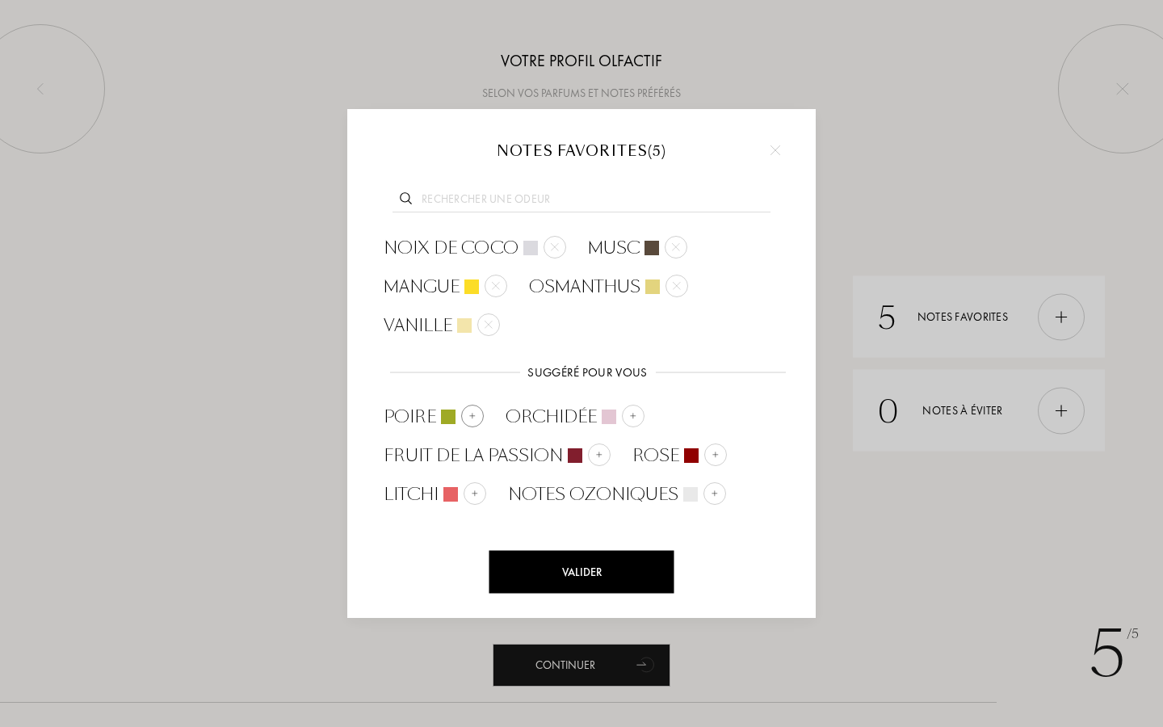
click at [468, 415] on img at bounding box center [472, 416] width 8 height 8
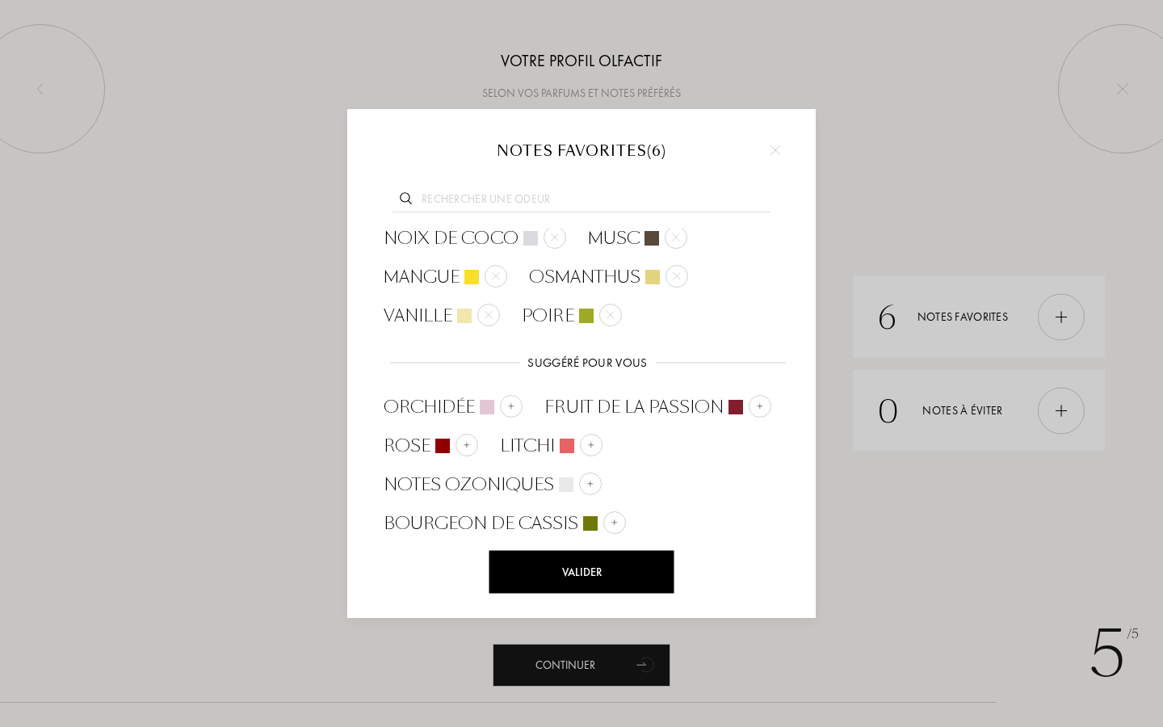
scroll to position [9, 0]
click at [588, 569] on div "Valider" at bounding box center [581, 572] width 185 height 43
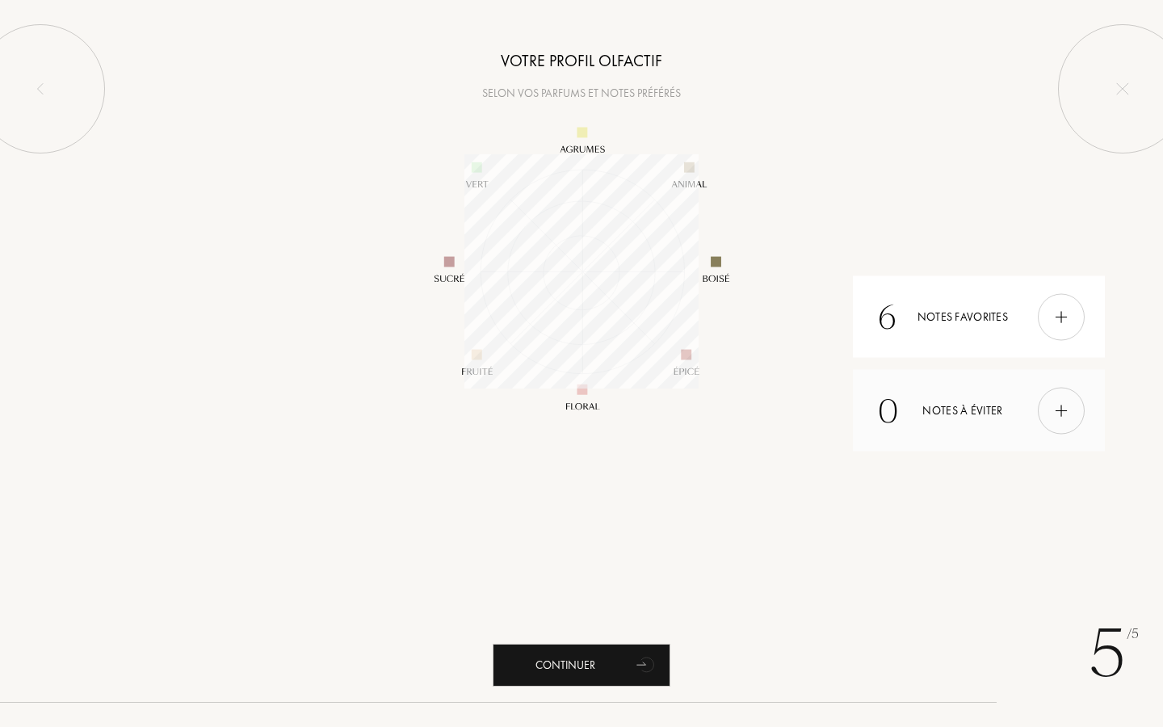
click at [1057, 405] on img at bounding box center [1061, 410] width 18 height 18
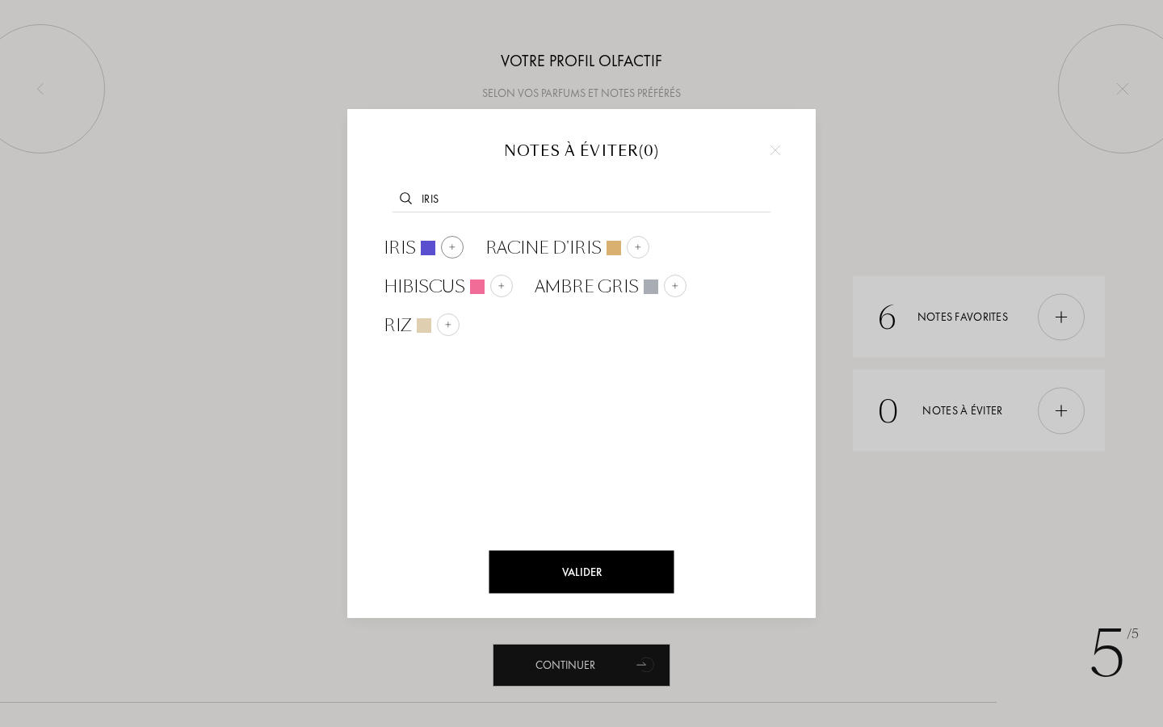
type input "iris"
click at [460, 243] on div at bounding box center [452, 247] width 23 height 23
click at [455, 203] on input "text" at bounding box center [582, 202] width 378 height 22
type input "encens"
click at [494, 230] on div "Encens" at bounding box center [442, 248] width 140 height 39
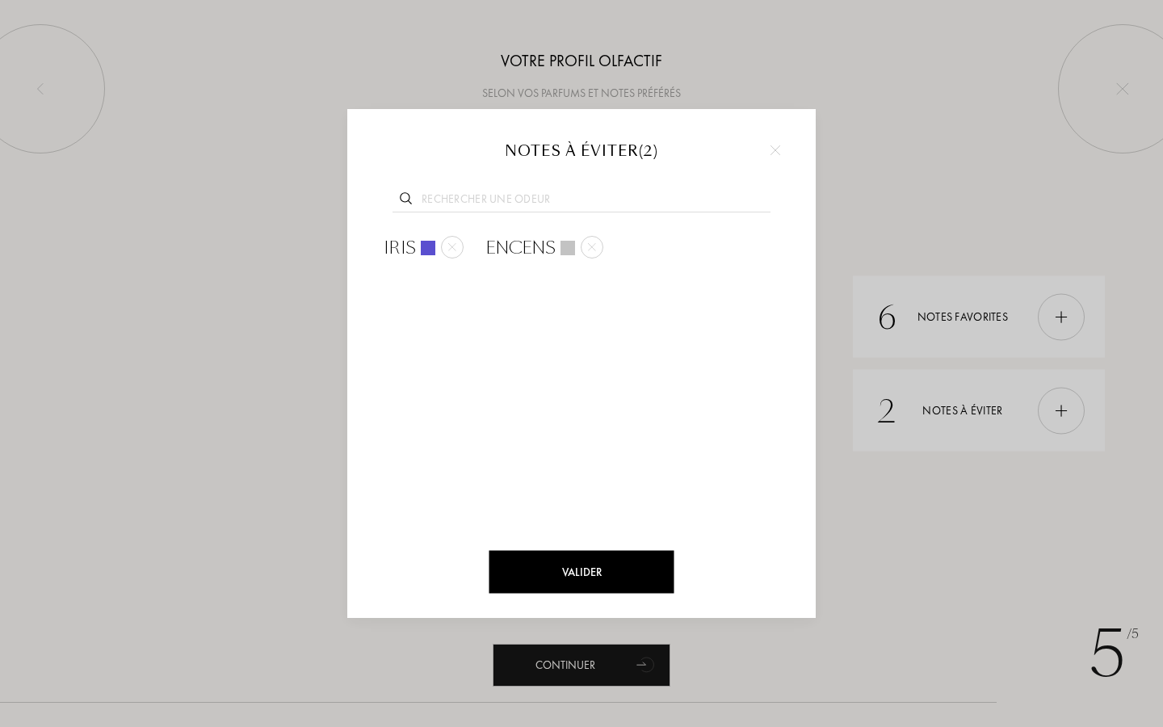
click at [472, 192] on input "text" at bounding box center [582, 202] width 378 height 22
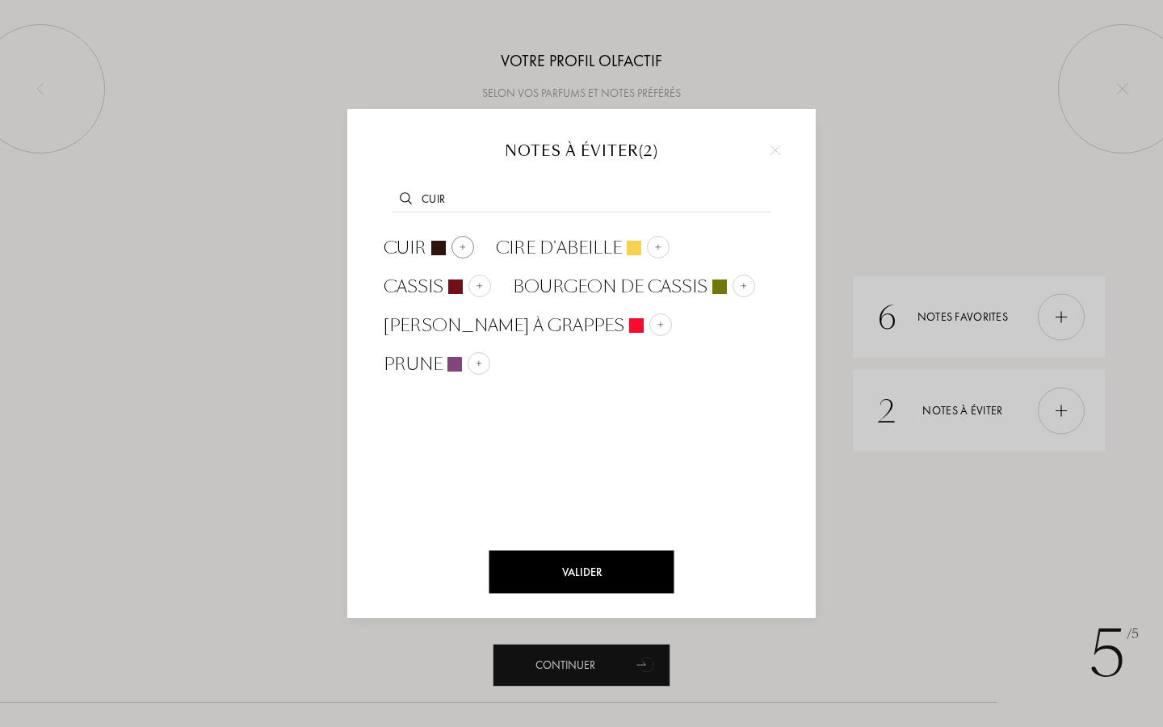
type input "cuir"
click at [462, 240] on div at bounding box center [463, 247] width 23 height 23
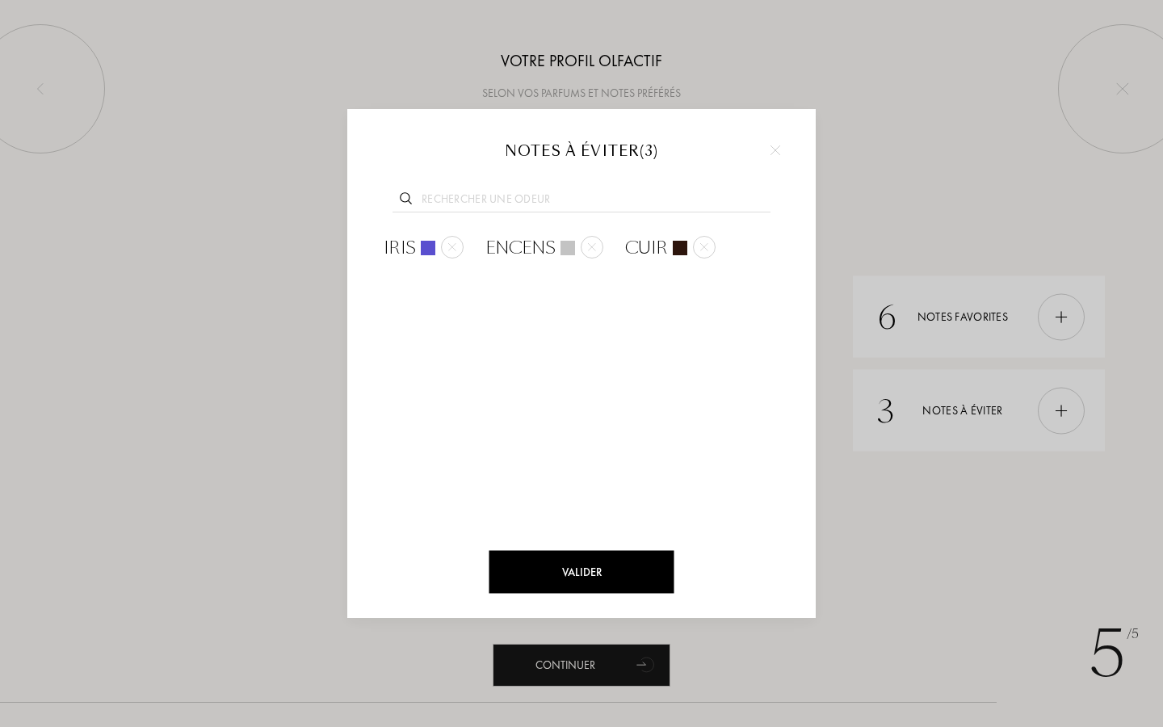
click at [461, 208] on input "text" at bounding box center [582, 202] width 378 height 22
click at [589, 568] on div "Valider" at bounding box center [581, 572] width 185 height 43
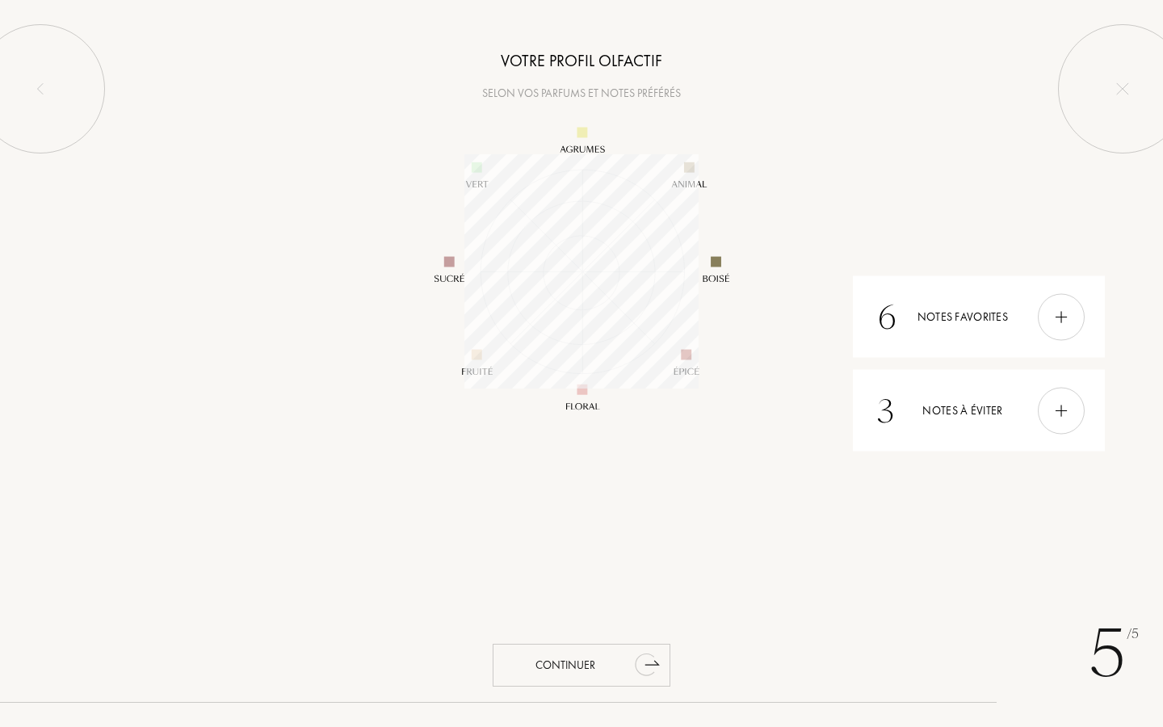
click at [602, 663] on div "Continuer" at bounding box center [582, 665] width 178 height 43
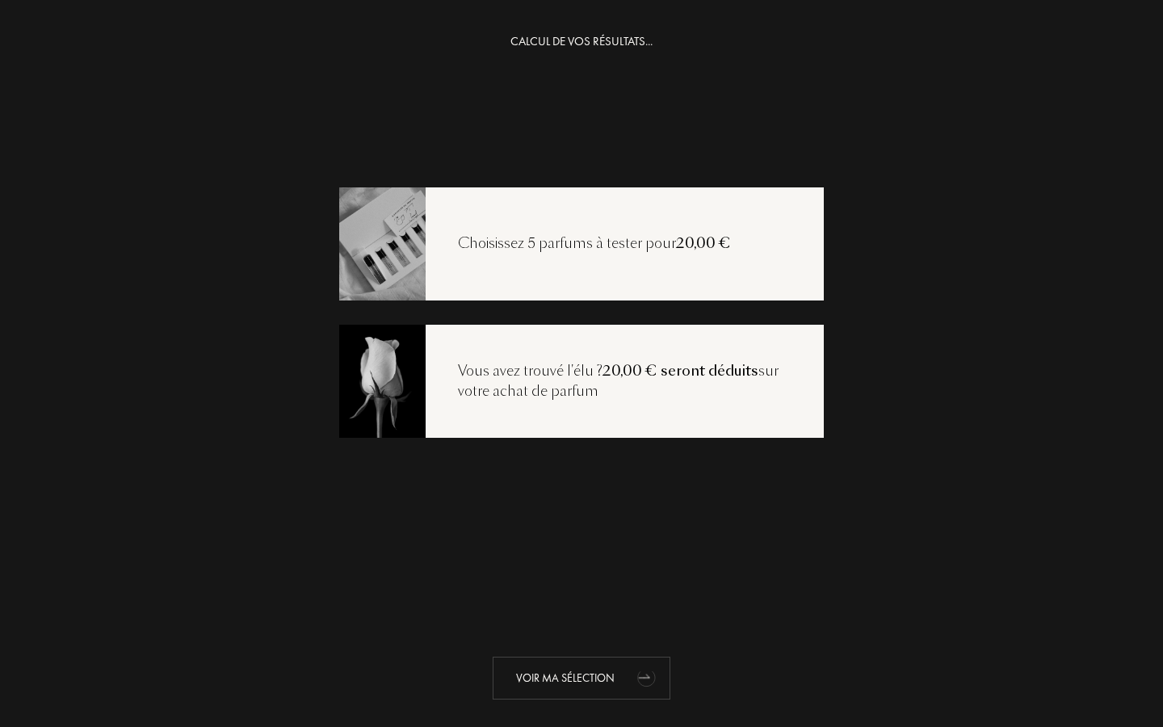
click at [552, 670] on div "Voir ma sélection" at bounding box center [582, 678] width 178 height 43
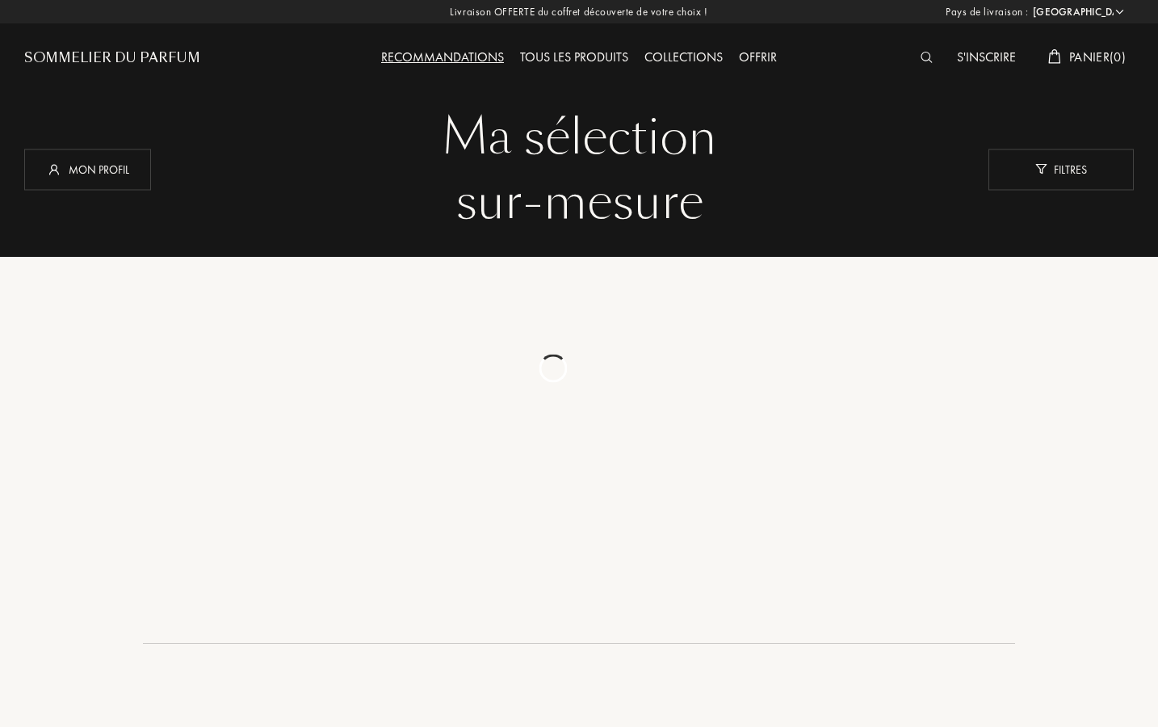
select select "FR"
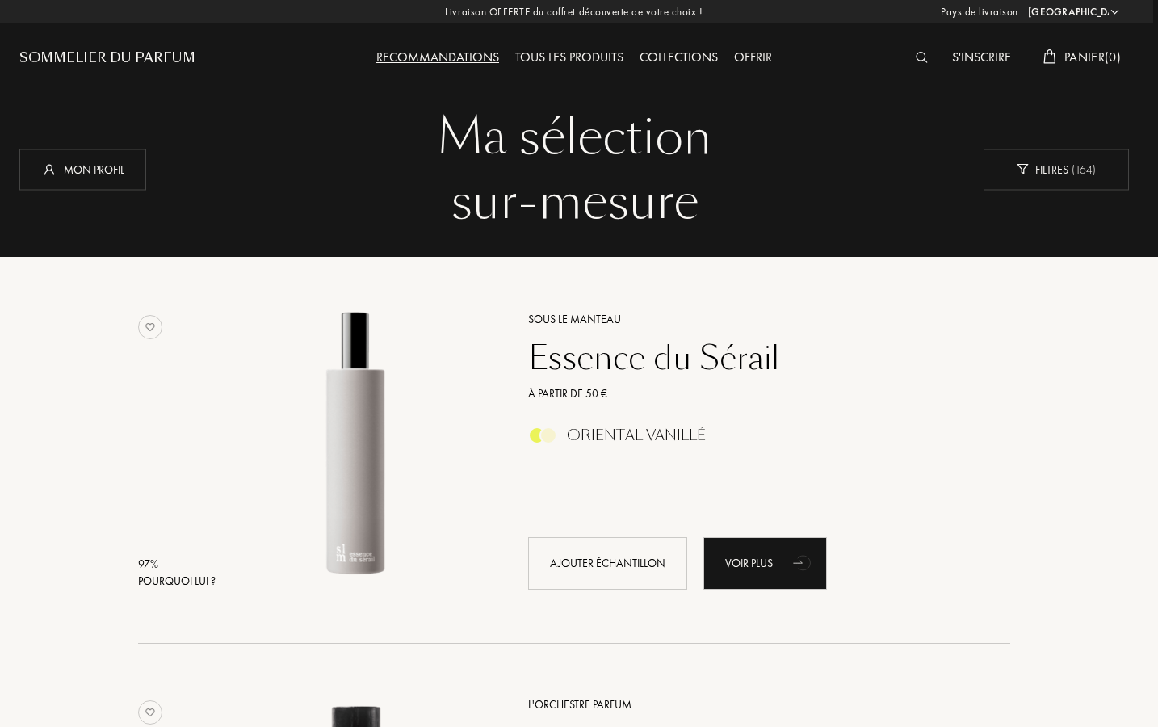
scroll to position [0, 5]
click at [85, 159] on div "Mon profil" at bounding box center [82, 169] width 127 height 41
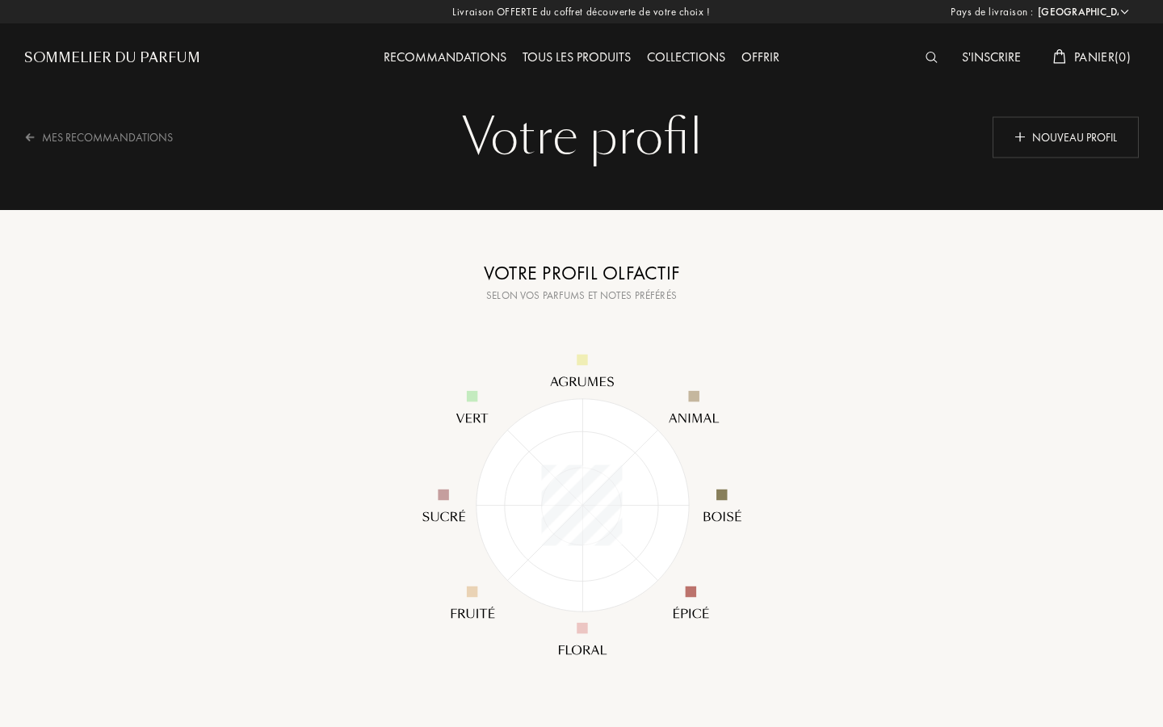
select select "FR"
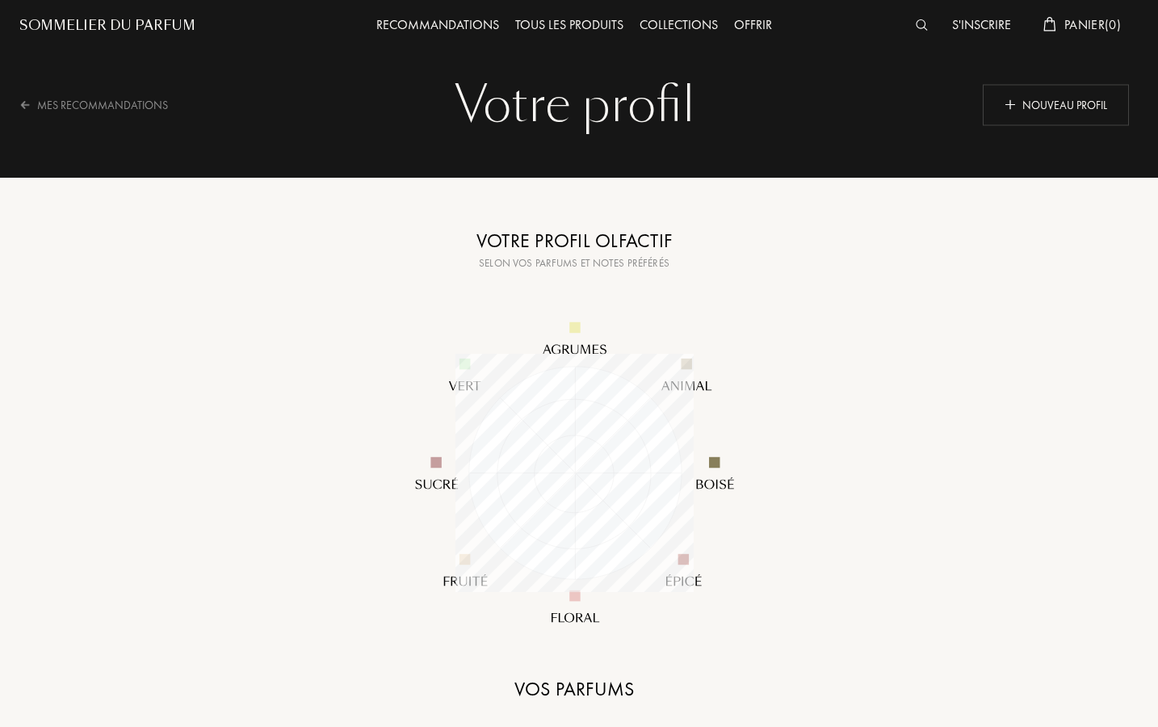
scroll to position [0, 5]
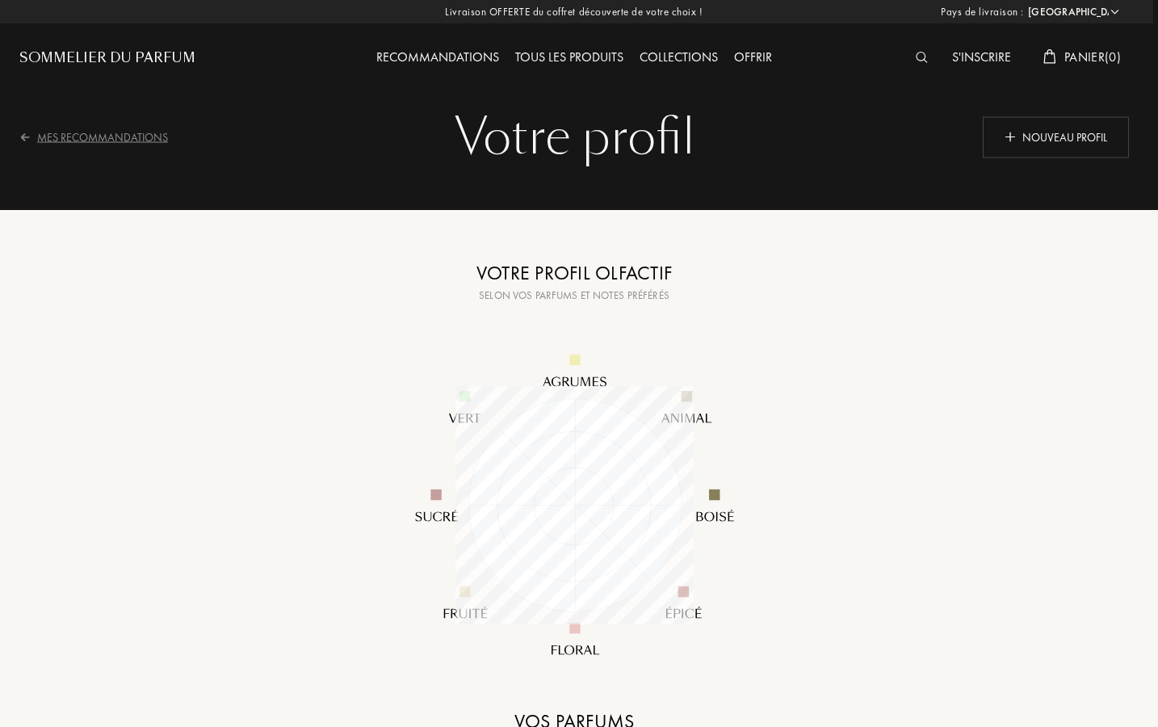
click at [117, 142] on div "Mes Recommandations" at bounding box center [104, 137] width 170 height 40
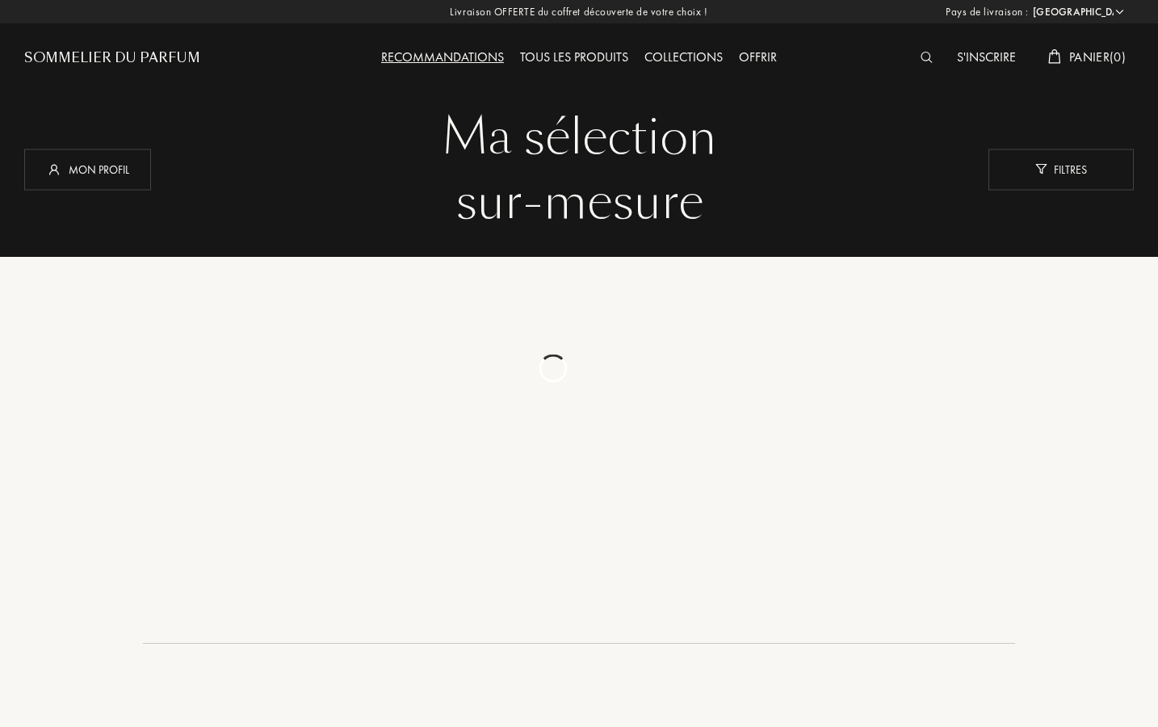
select select "FR"
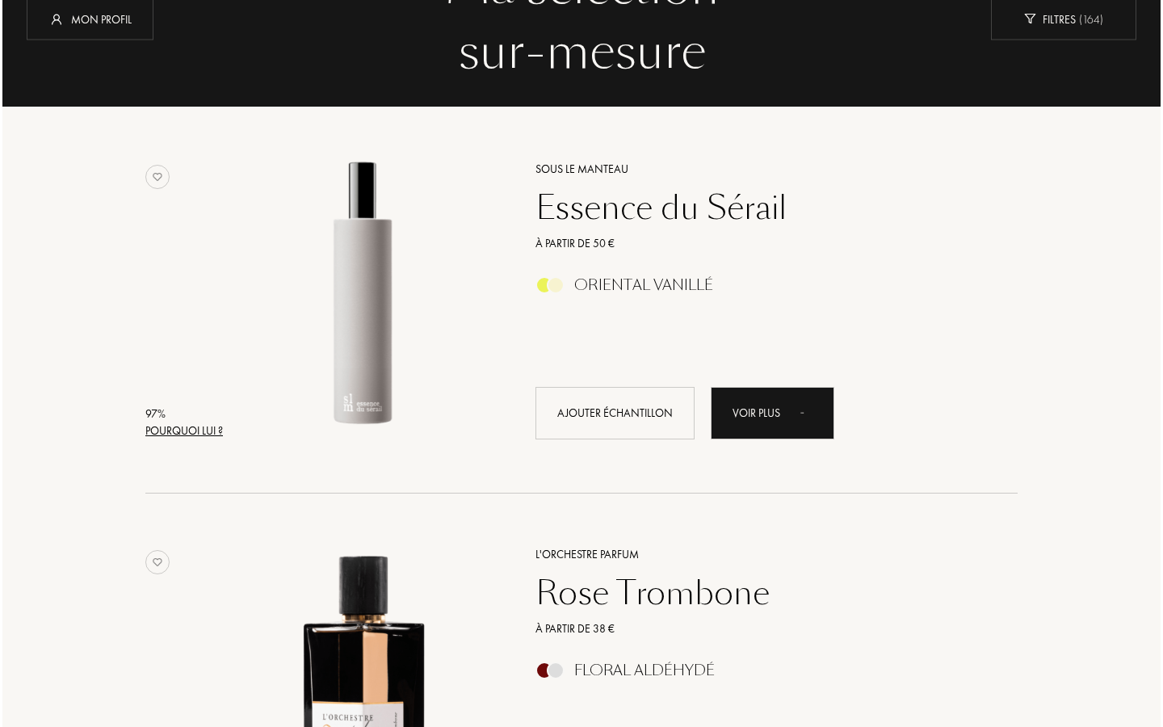
scroll to position [176, 0]
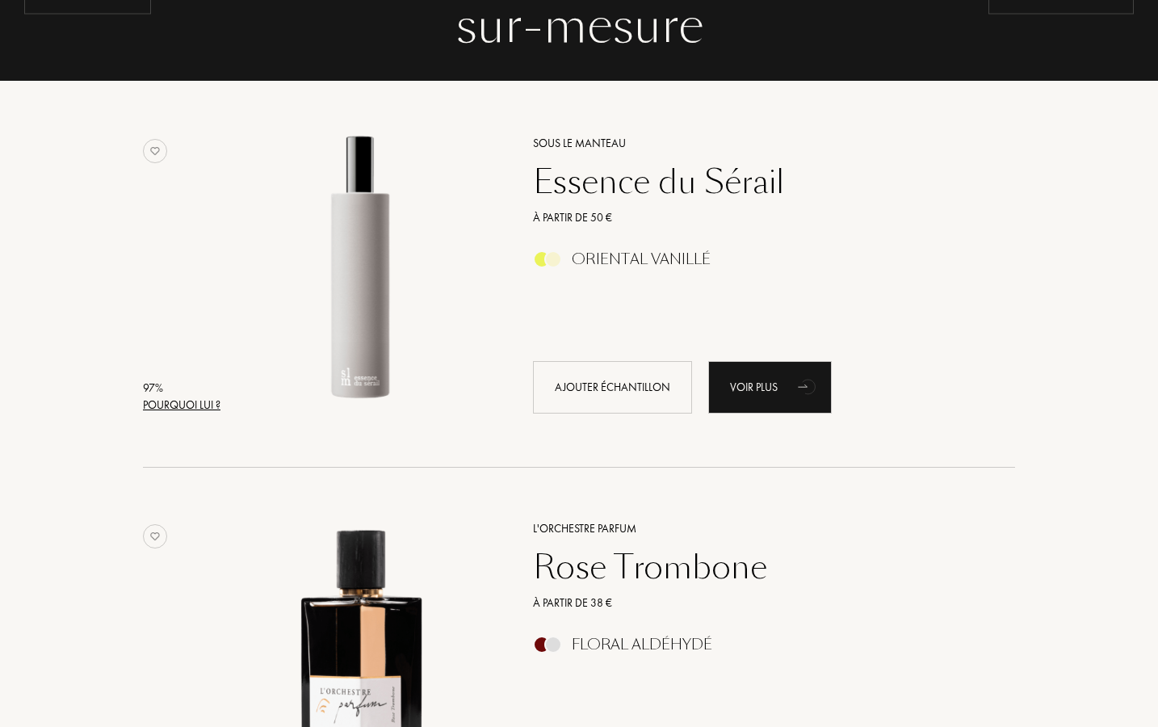
click at [176, 402] on div "Pourquoi lui ?" at bounding box center [182, 405] width 78 height 17
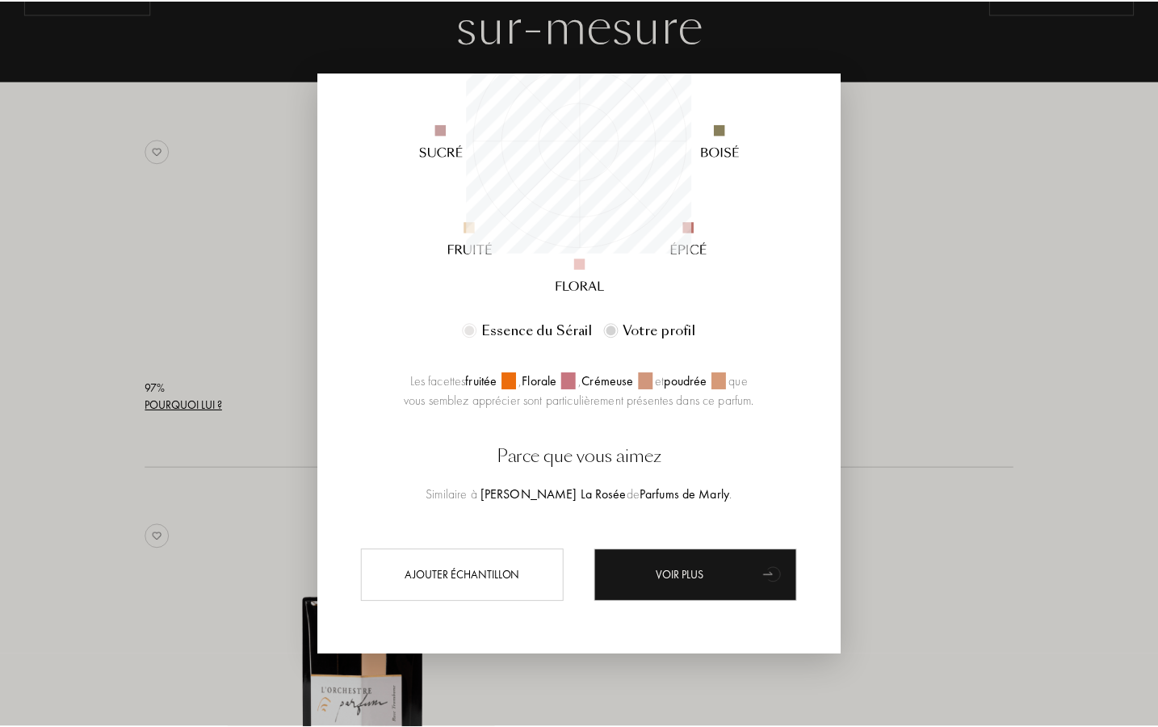
scroll to position [273, 0]
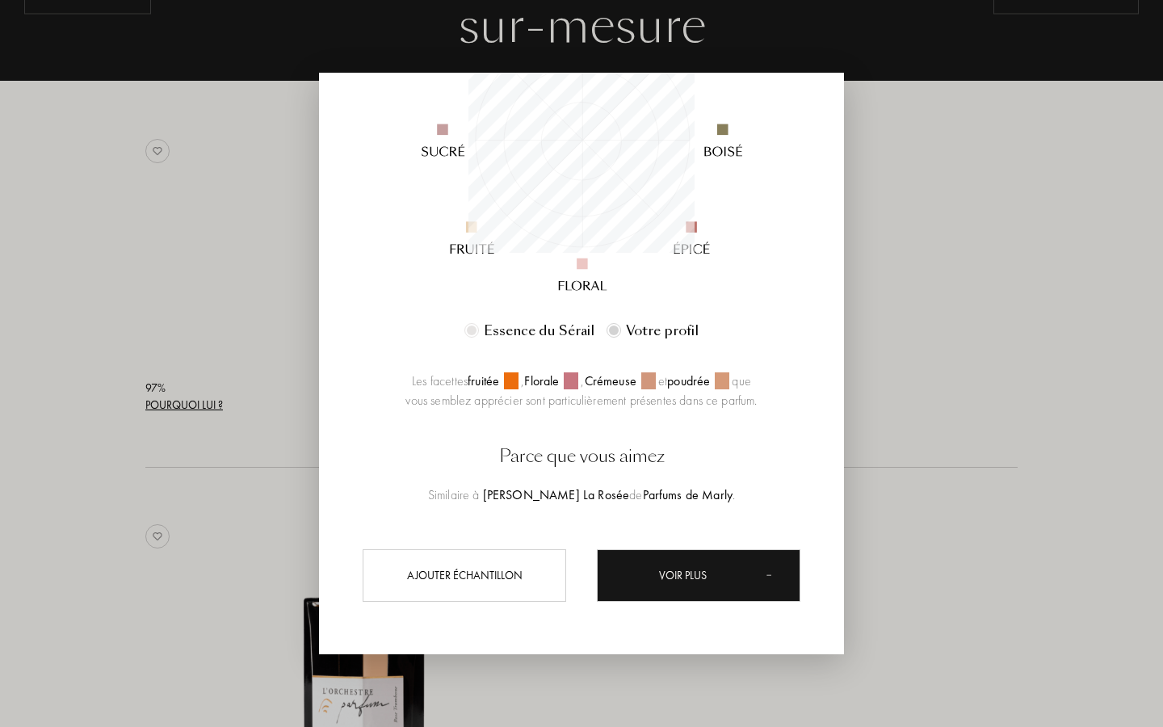
click at [904, 390] on div at bounding box center [581, 363] width 1163 height 727
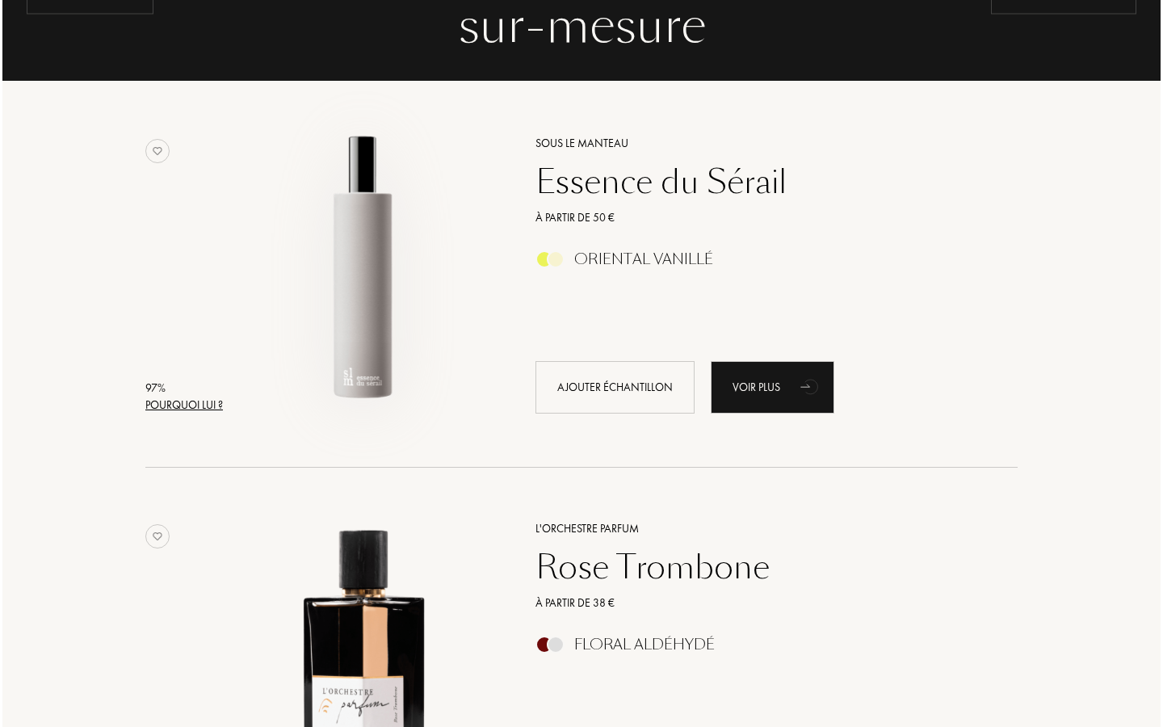
scroll to position [452, 0]
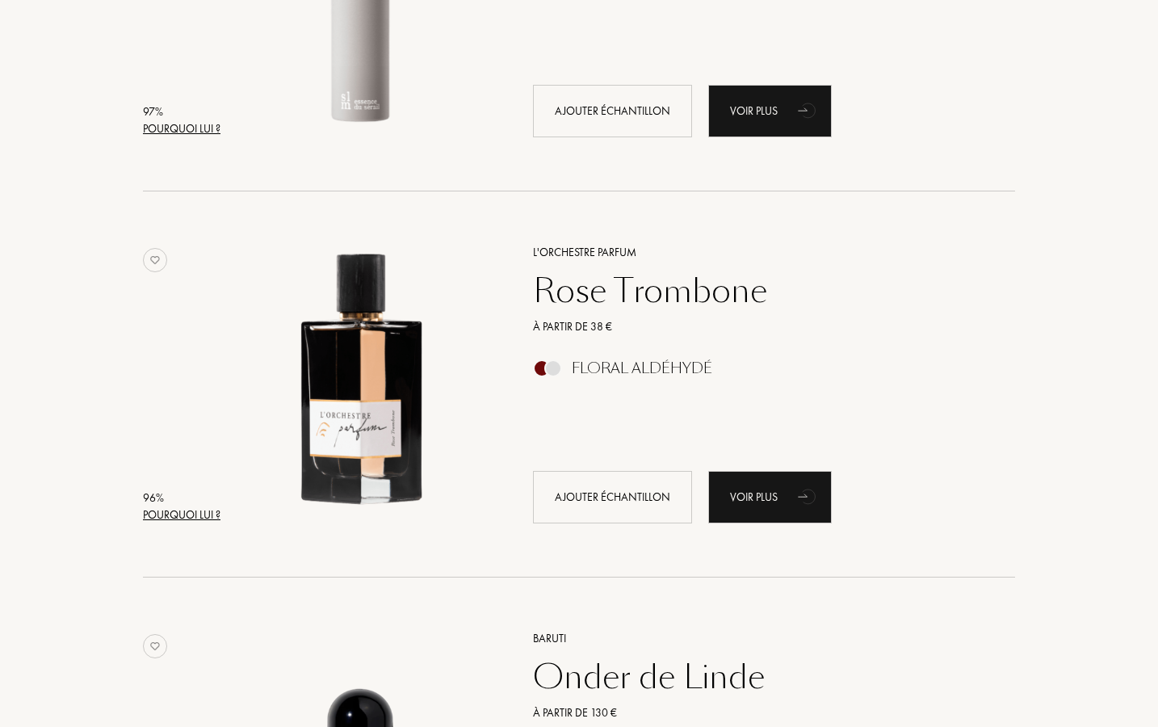
click at [162, 509] on div "Pourquoi lui ?" at bounding box center [182, 514] width 78 height 17
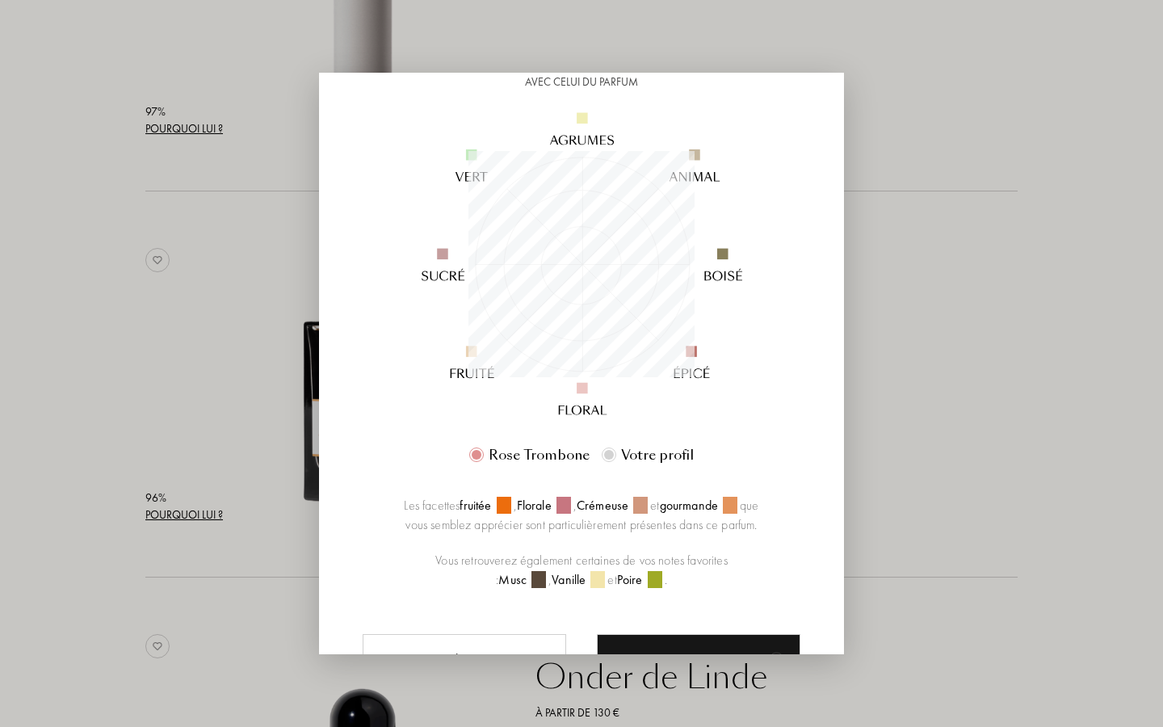
scroll to position [137, 0]
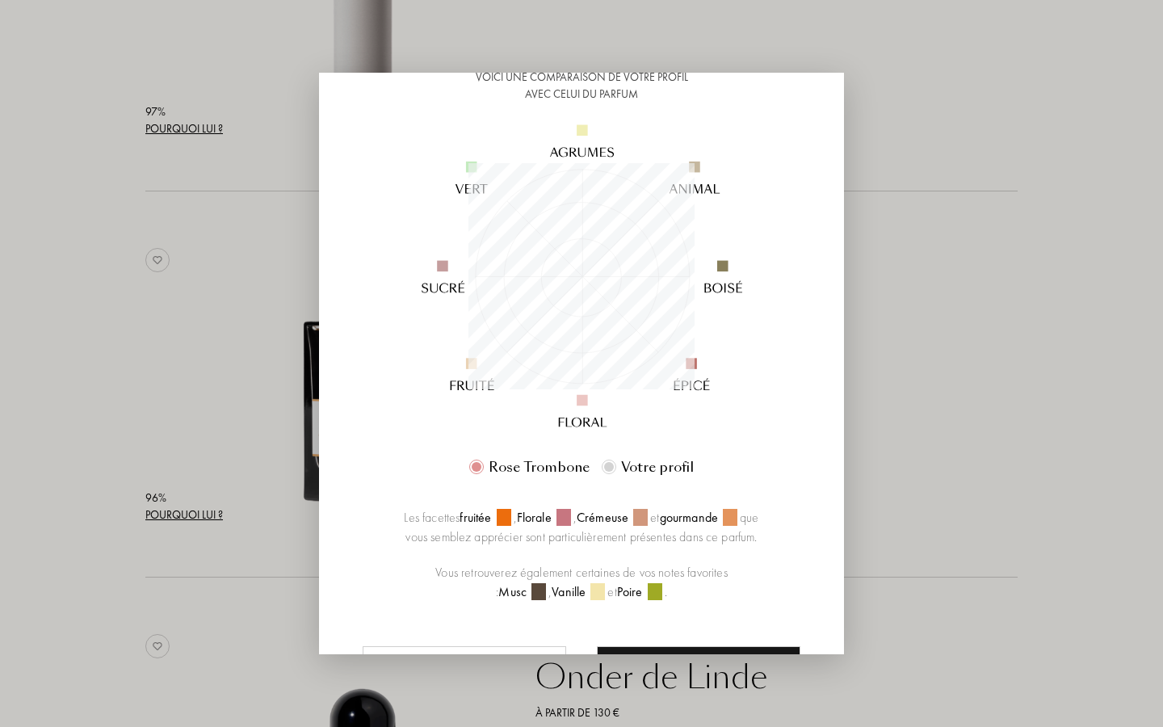
click at [235, 394] on div at bounding box center [581, 363] width 1163 height 727
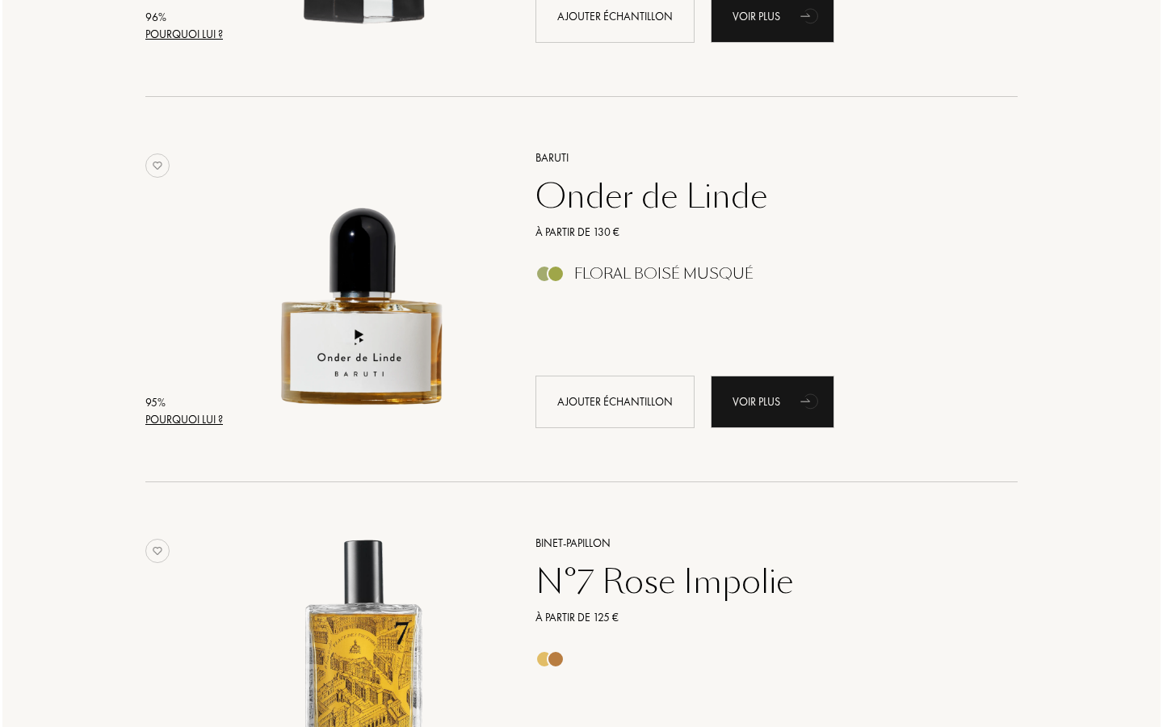
scroll to position [944, 0]
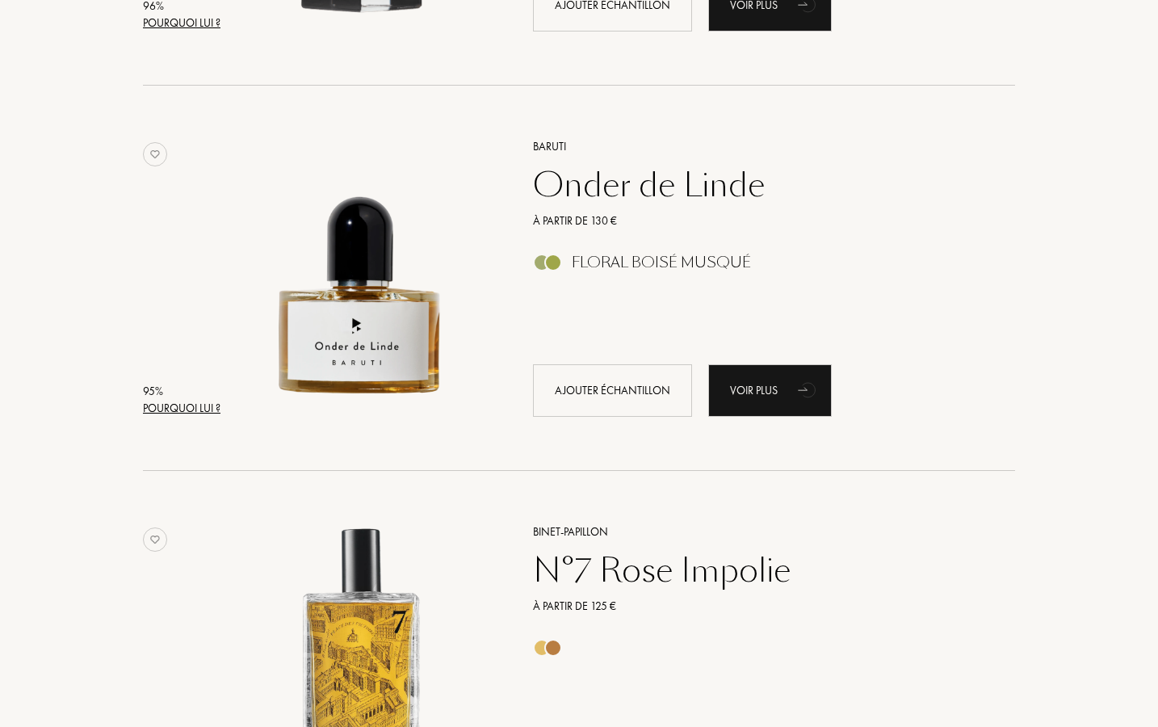
click at [177, 400] on div "Pourquoi lui ?" at bounding box center [182, 408] width 78 height 17
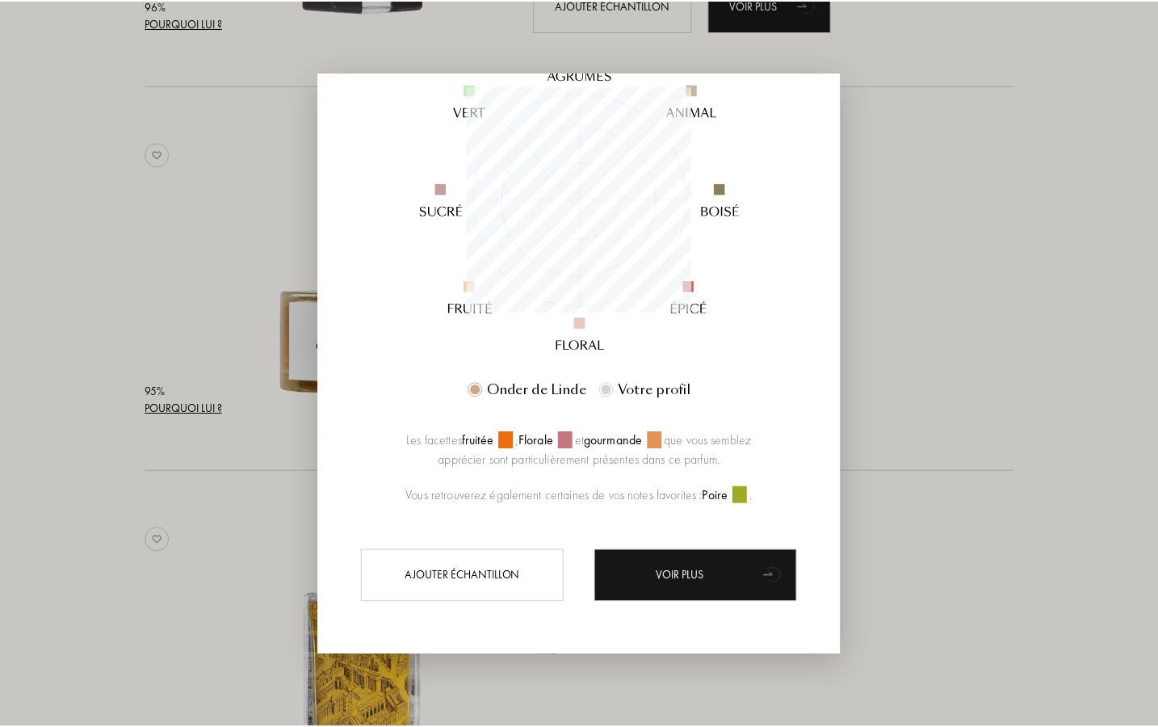
scroll to position [214, 0]
click at [217, 414] on div at bounding box center [581, 363] width 1163 height 727
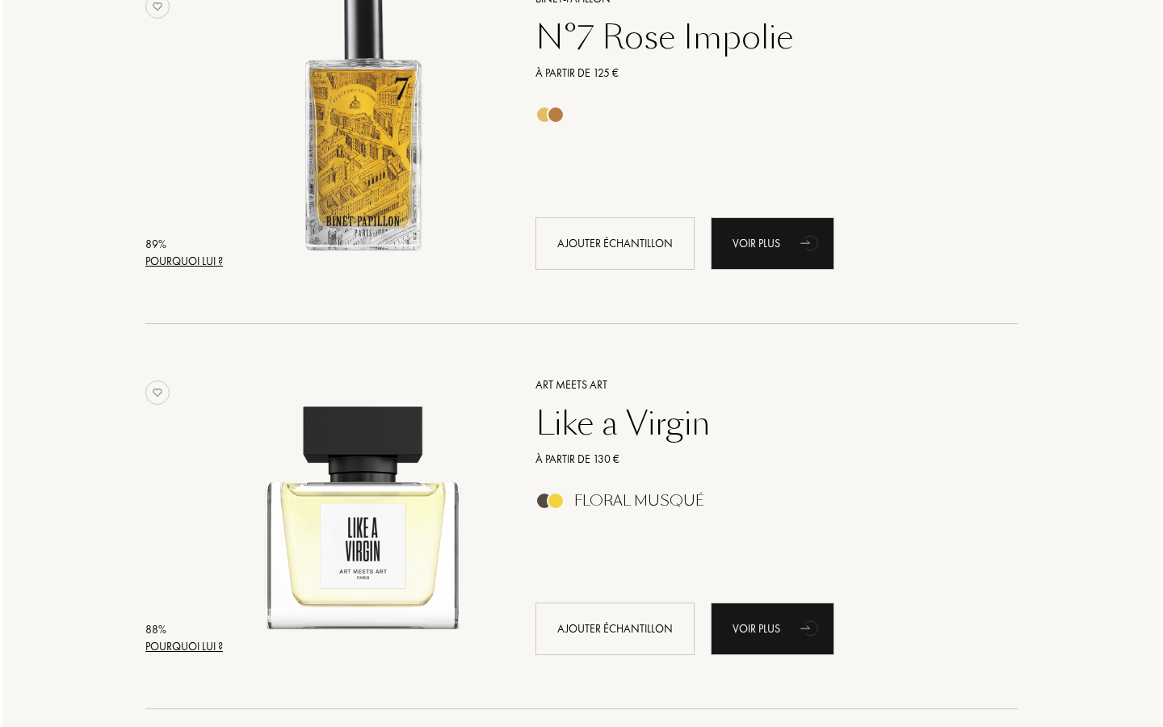
scroll to position [1416, 0]
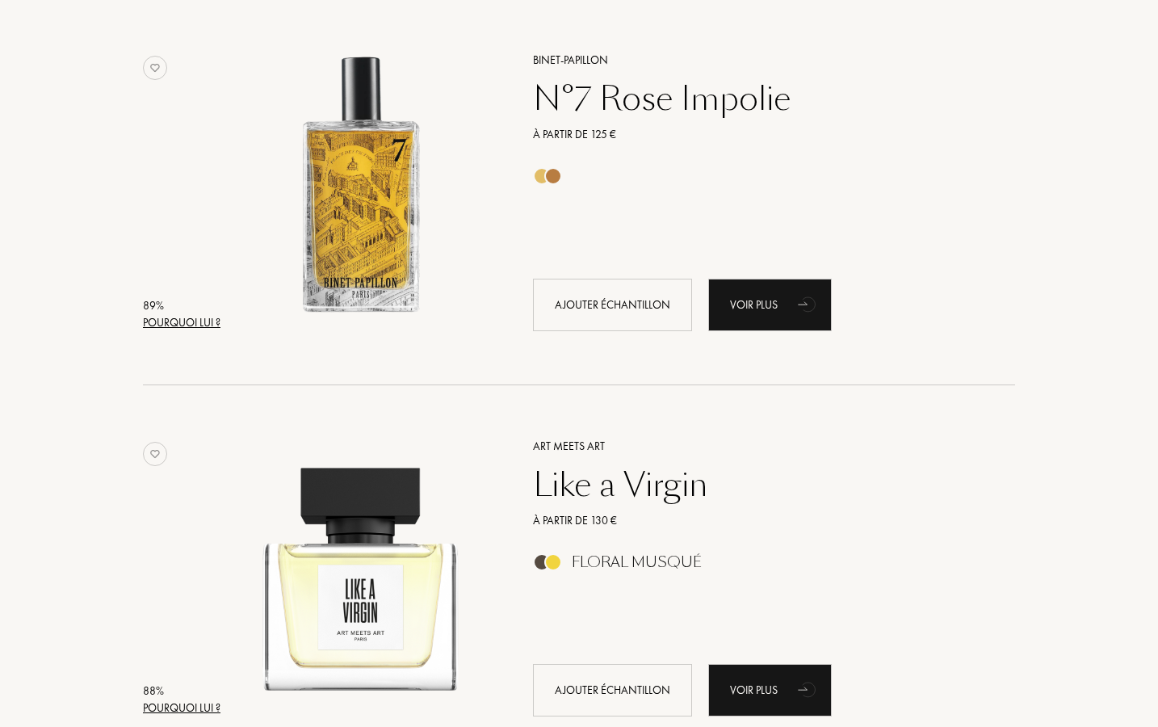
click at [195, 317] on div "Pourquoi lui ?" at bounding box center [182, 322] width 78 height 17
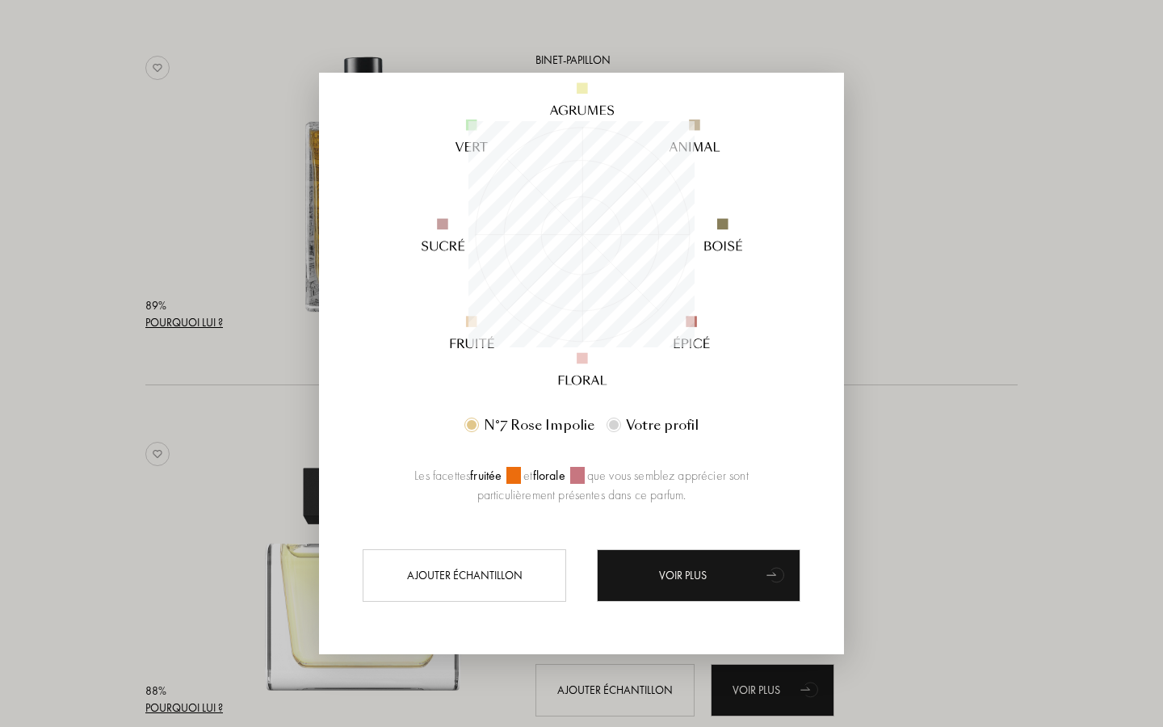
scroll to position [179, 0]
click at [214, 473] on div at bounding box center [581, 363] width 1163 height 727
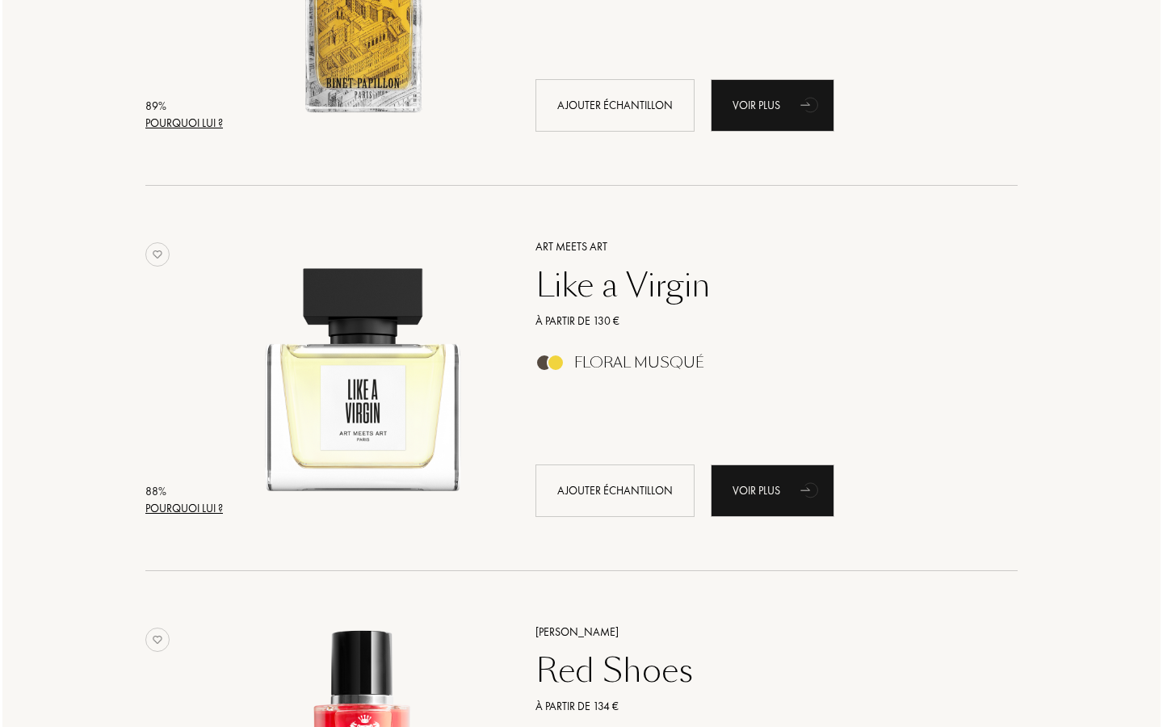
scroll to position [1634, 0]
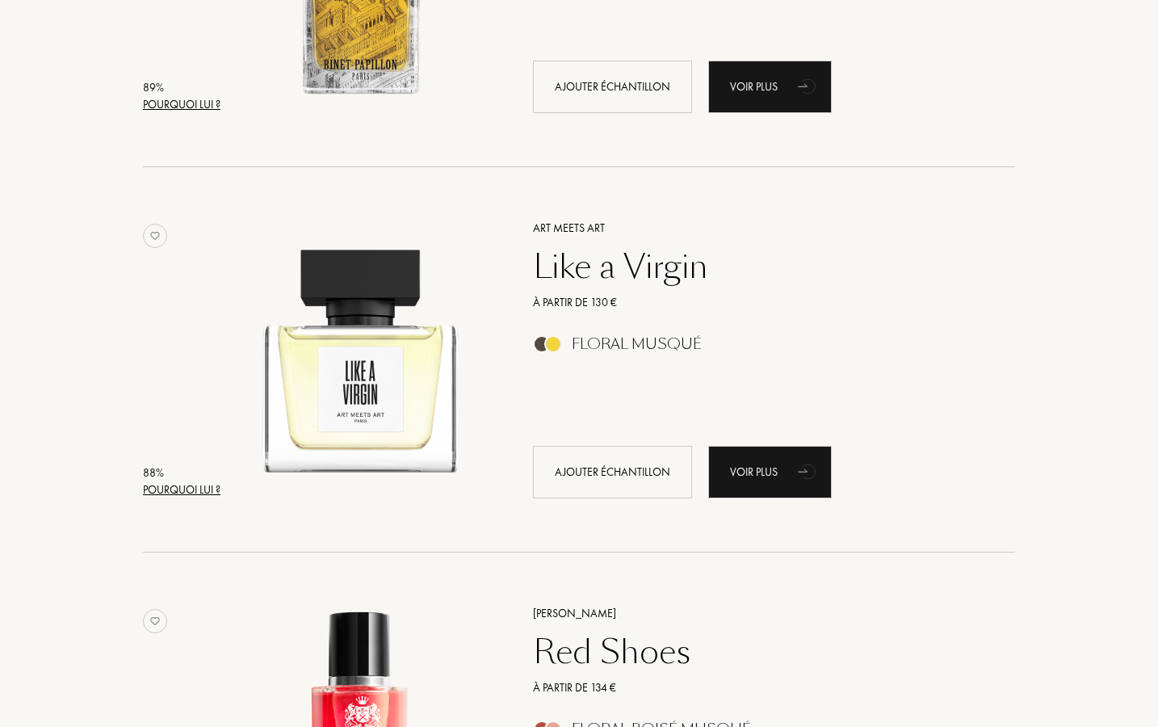
click at [215, 486] on div "Pourquoi lui ?" at bounding box center [182, 489] width 78 height 17
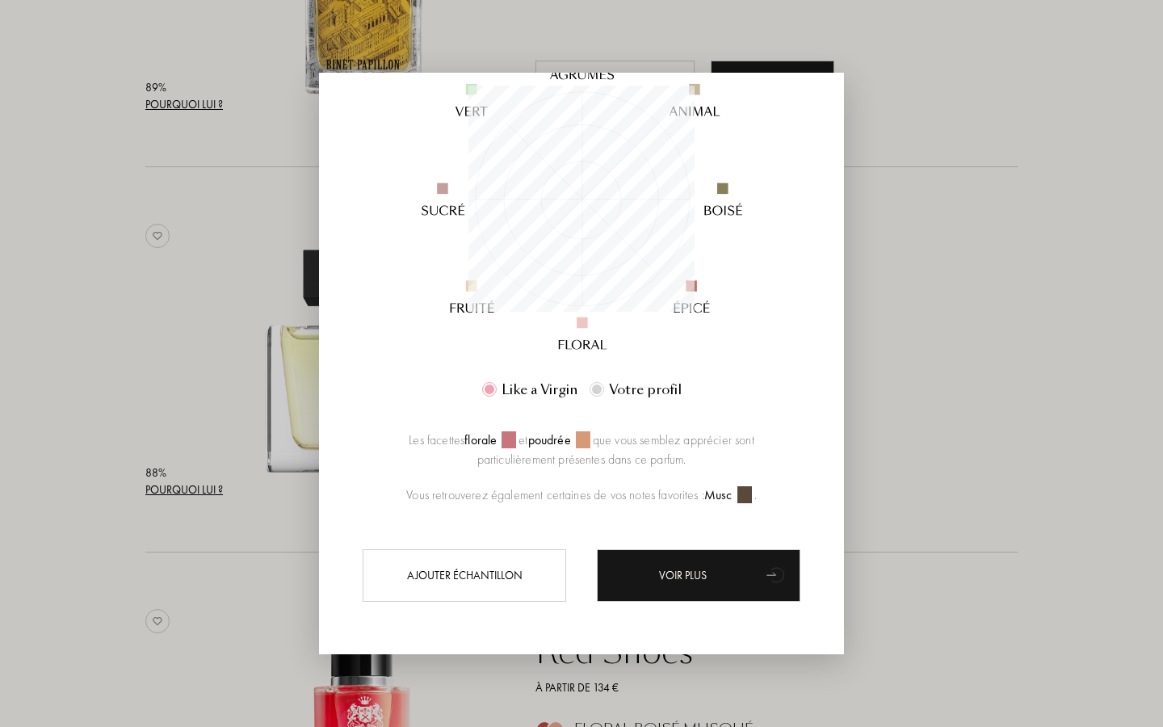
scroll to position [214, 0]
click at [207, 485] on div at bounding box center [581, 363] width 1163 height 727
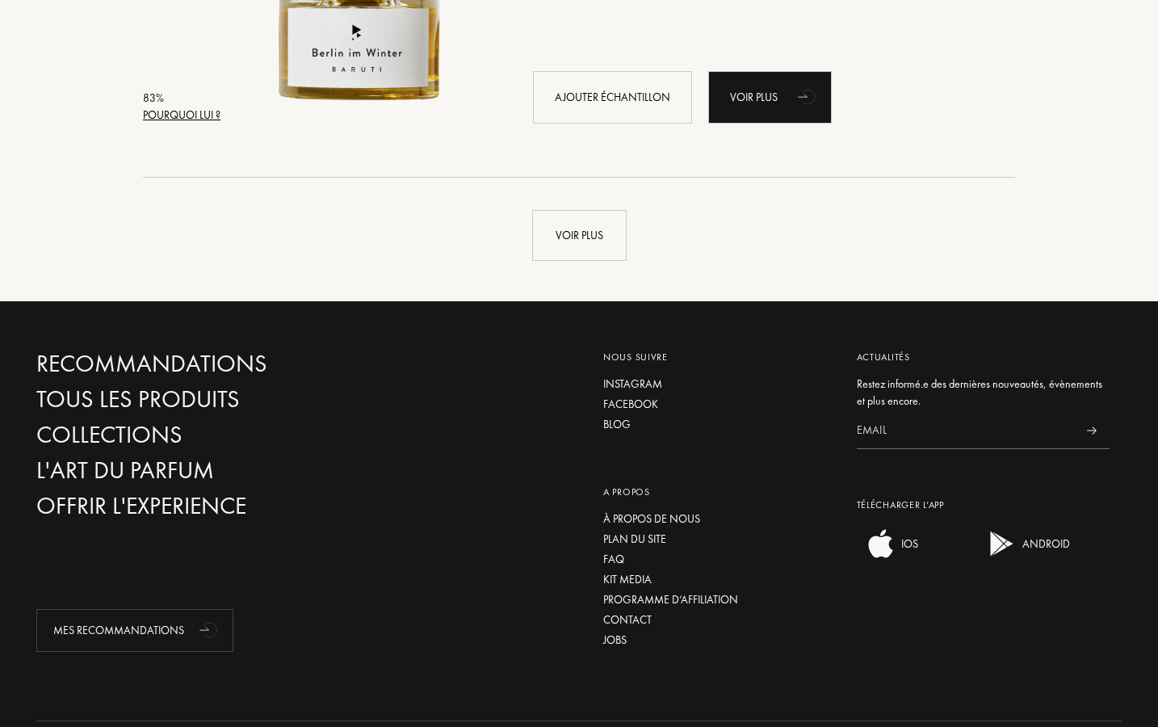
scroll to position [3934, 0]
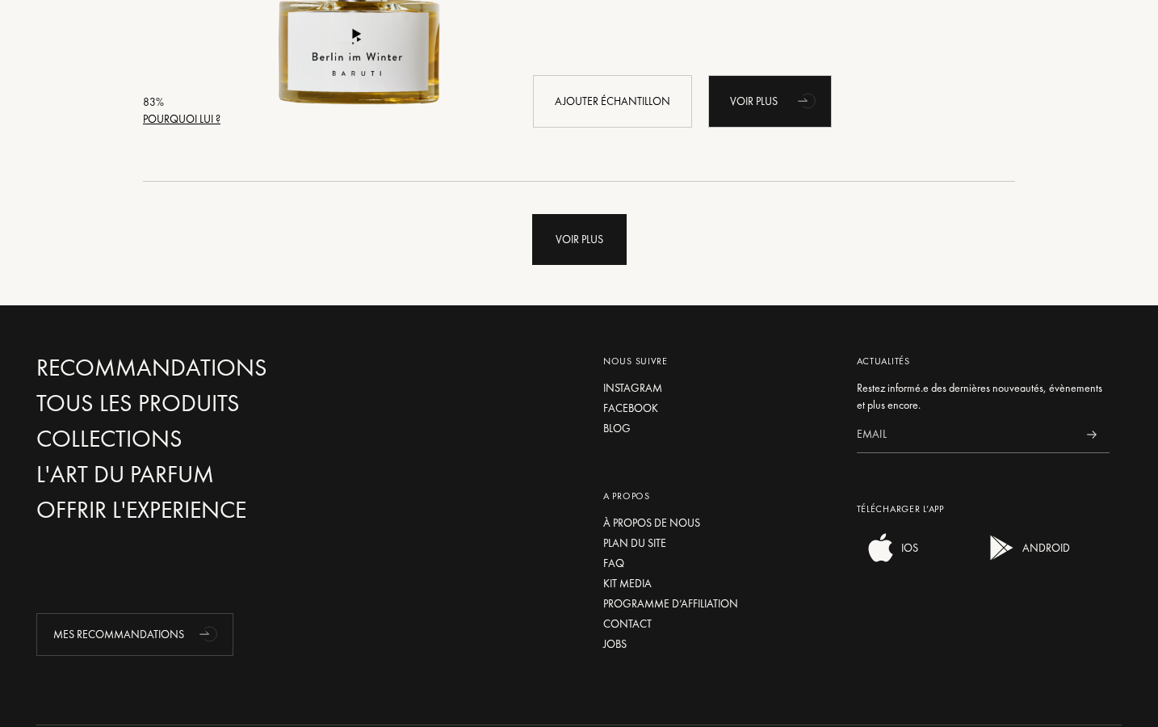
click at [557, 260] on div "Voir plus" at bounding box center [579, 239] width 95 height 51
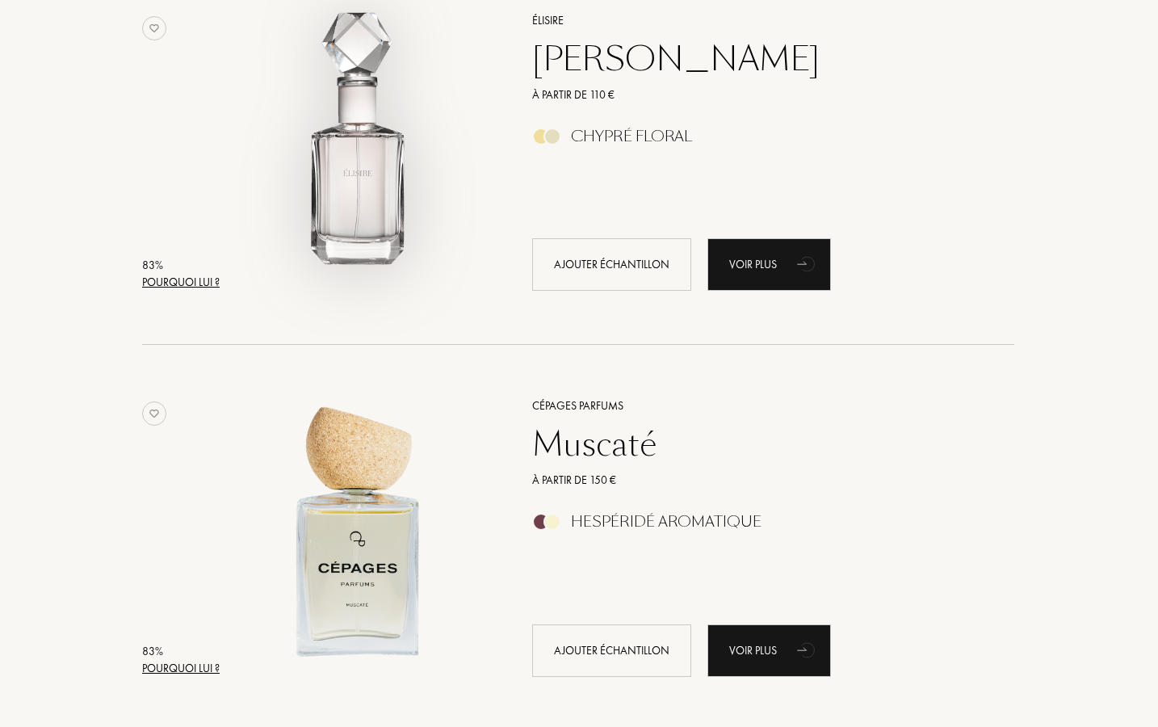
scroll to position [4155, 1]
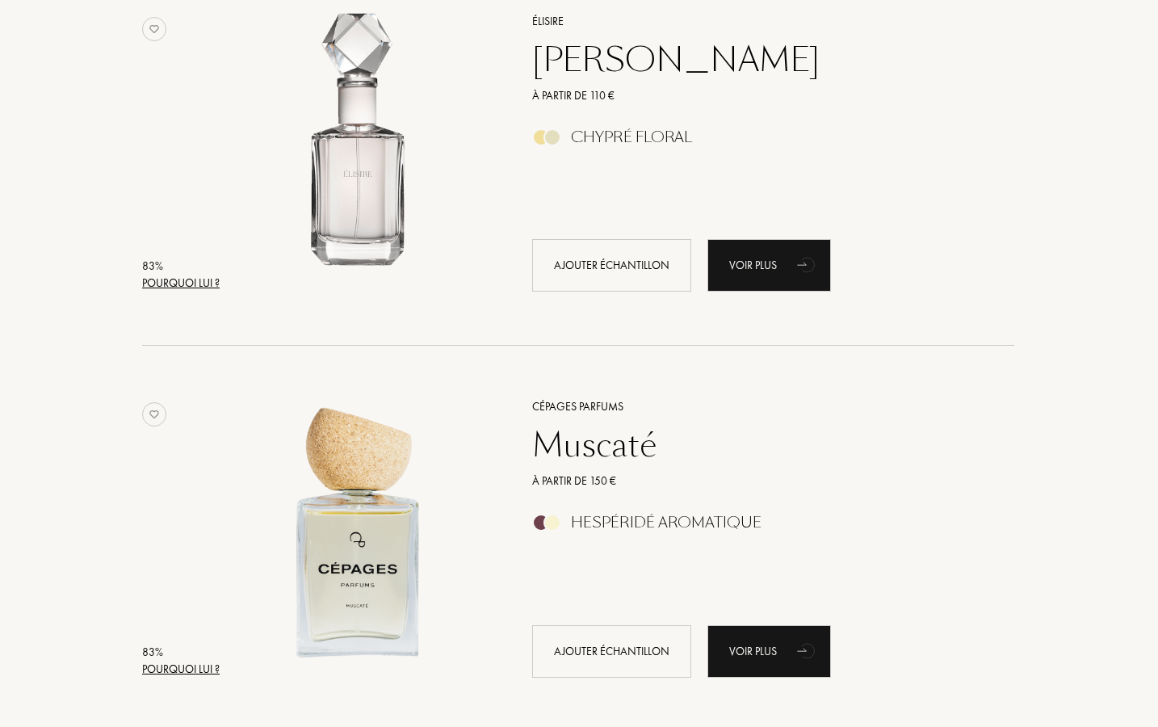
click at [196, 279] on div "Pourquoi lui ?" at bounding box center [181, 283] width 78 height 17
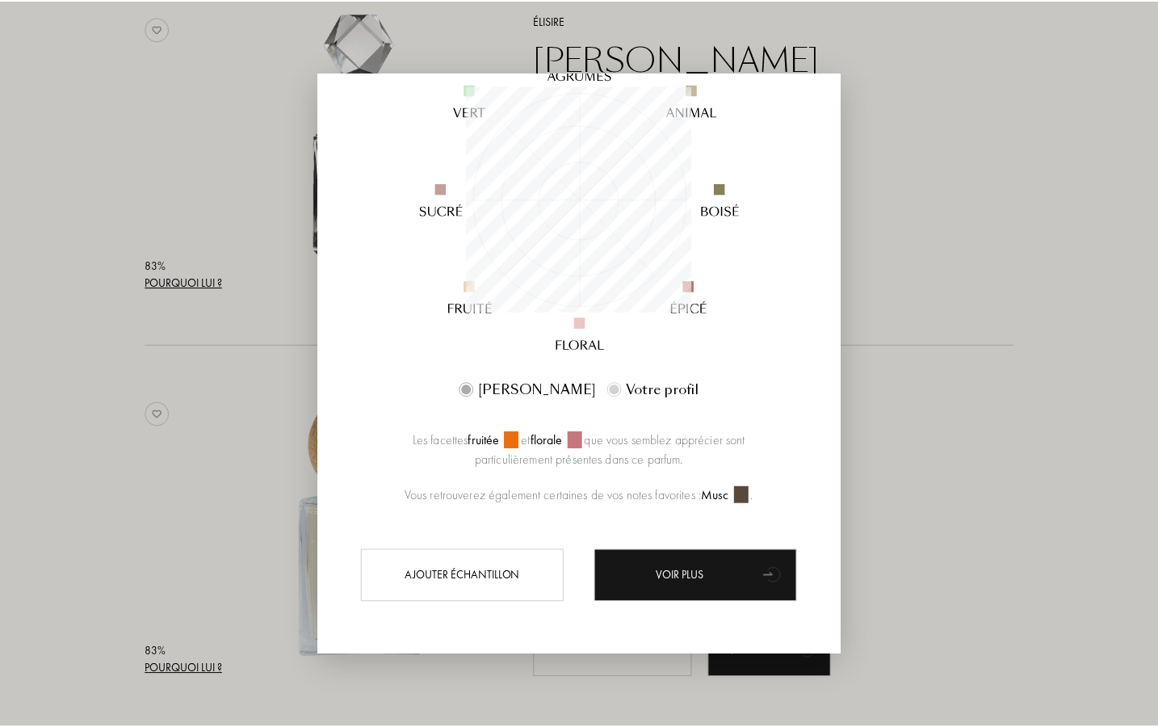
scroll to position [0, 0]
click at [243, 500] on div at bounding box center [581, 363] width 1163 height 727
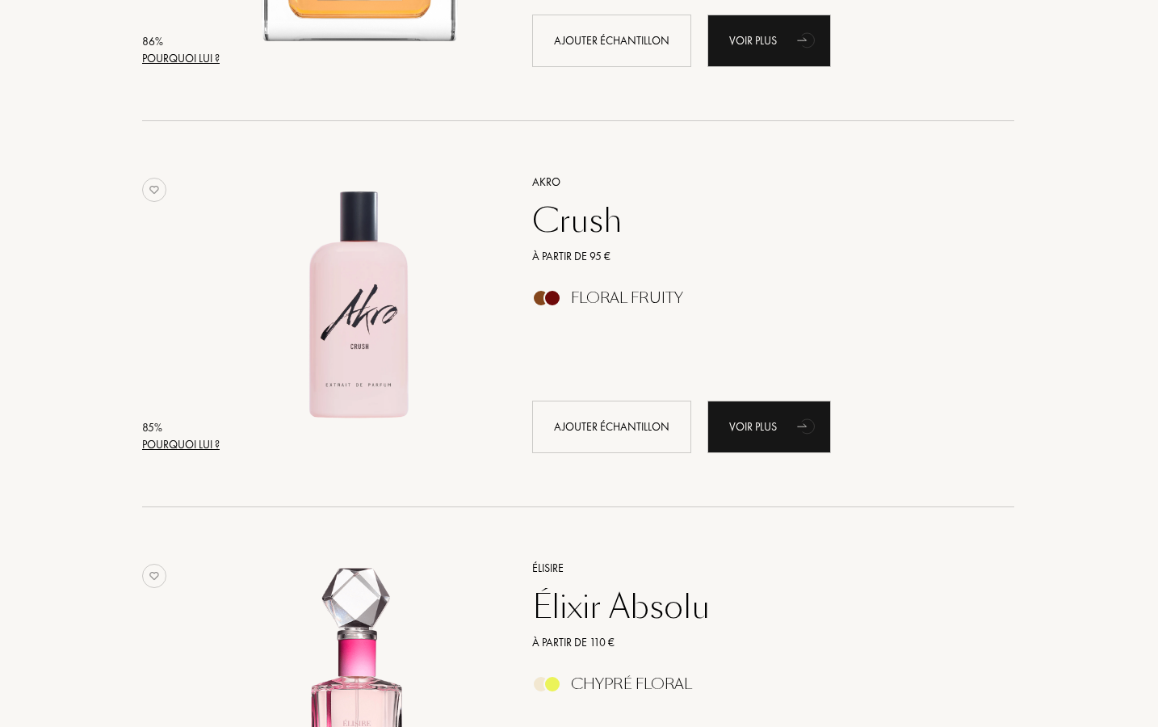
click at [592, 216] on div "Crush" at bounding box center [755, 220] width 471 height 39
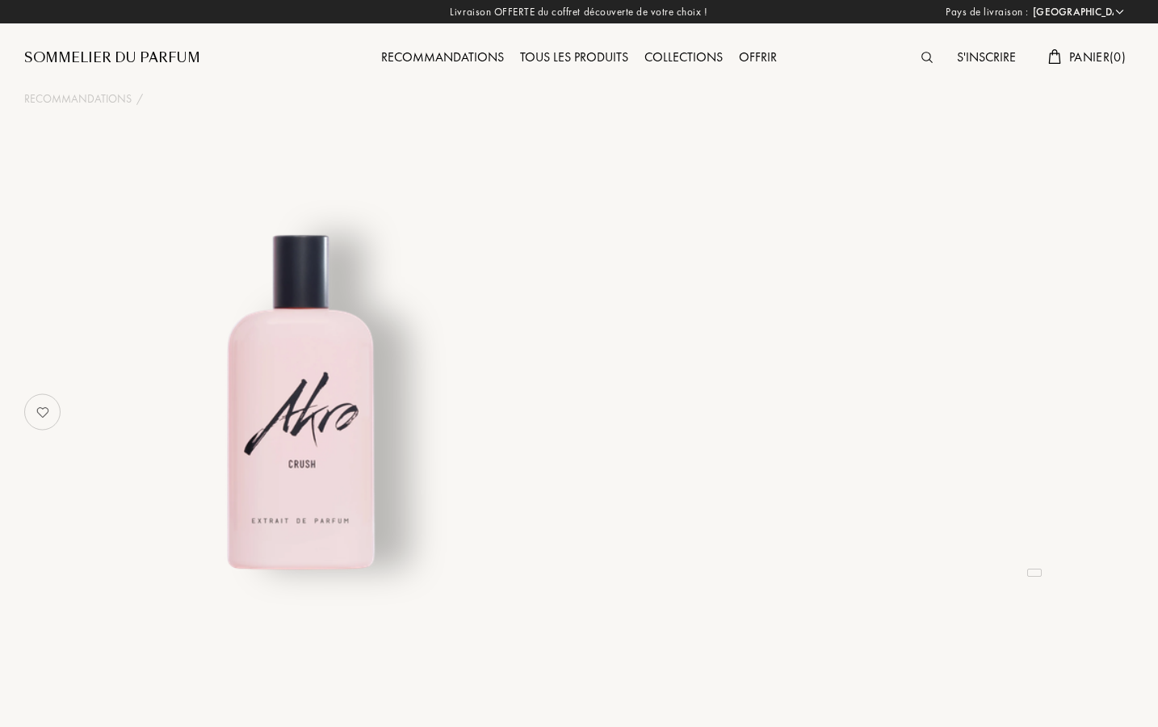
select select "FR"
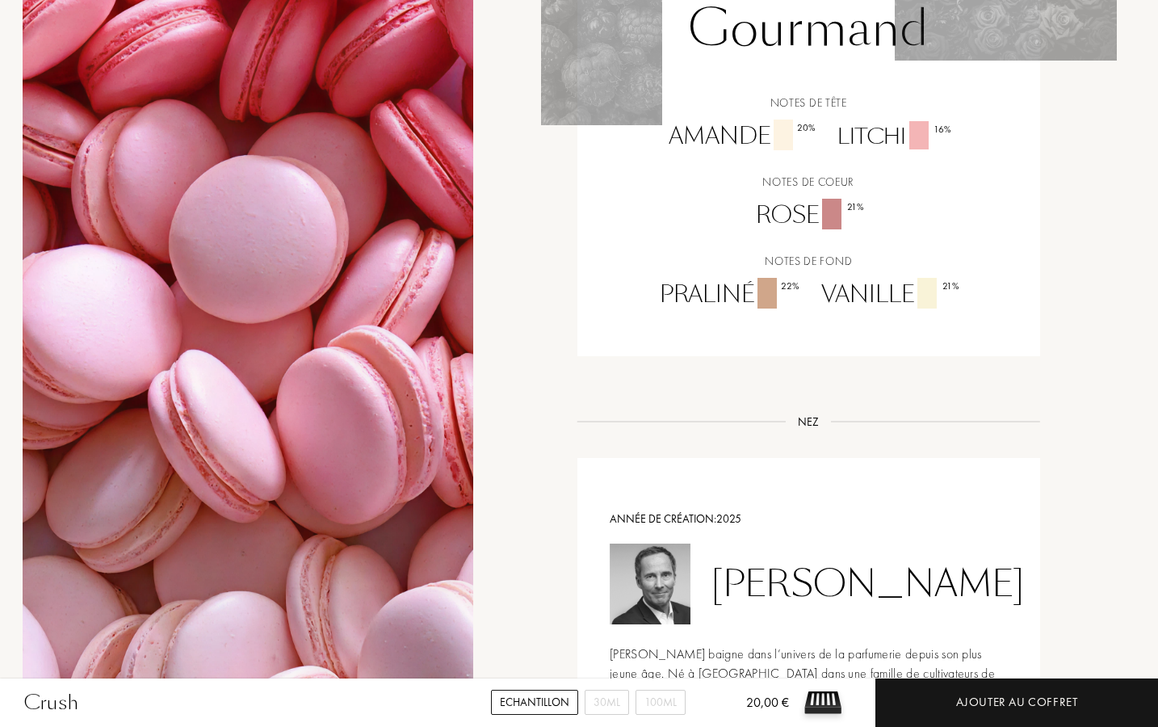
scroll to position [1271, 2]
